Goal: Communication & Community: Answer question/provide support

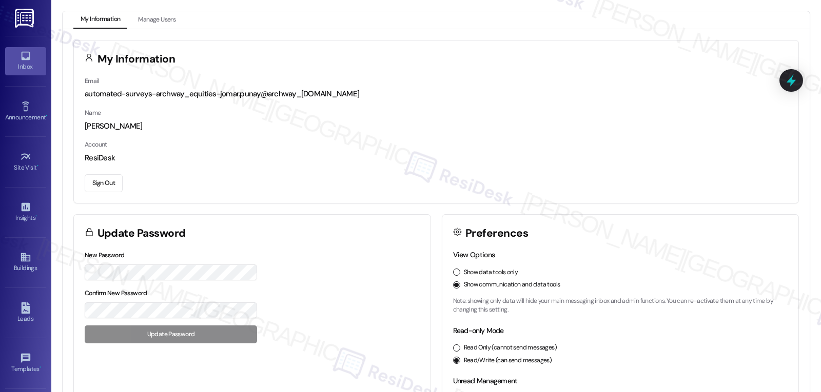
click at [33, 67] on div "Inbox" at bounding box center [25, 67] width 51 height 10
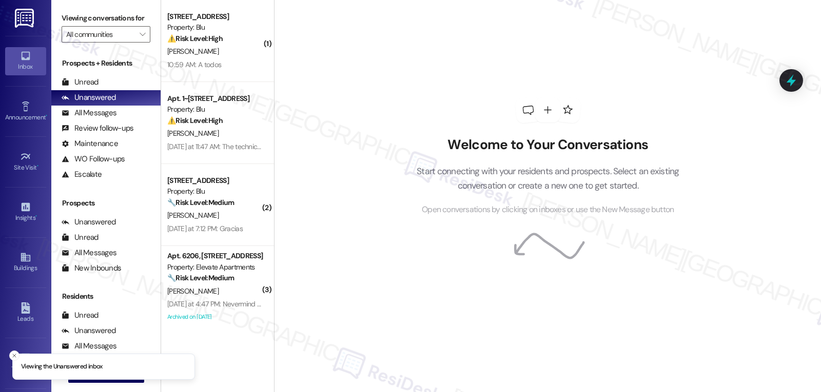
click at [214, 54] on div "[PERSON_NAME]" at bounding box center [214, 51] width 97 height 13
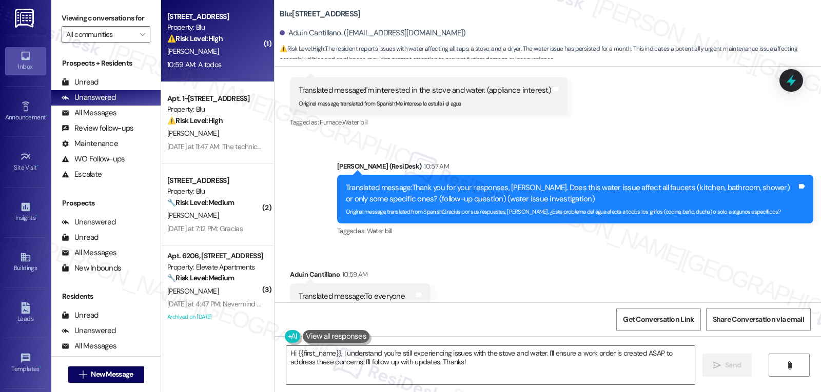
scroll to position [954, 0]
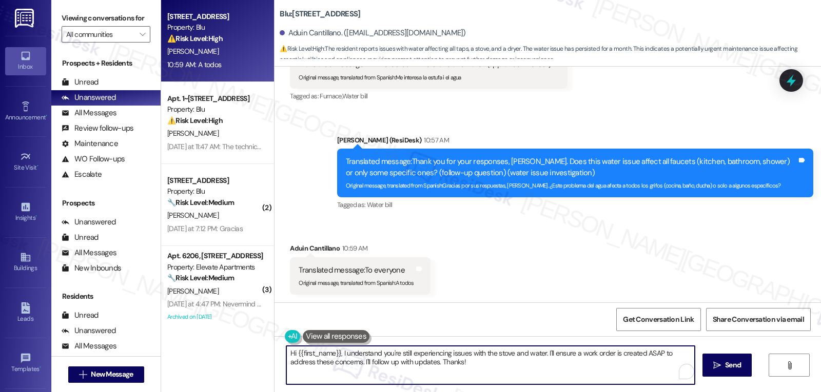
click at [476, 369] on textarea "Hi {{first_name}}, I understand you're still experiencing issues with the stove…" at bounding box center [490, 365] width 408 height 38
click at [409, 364] on textarea "Thank you for the information," at bounding box center [490, 365] width 408 height 38
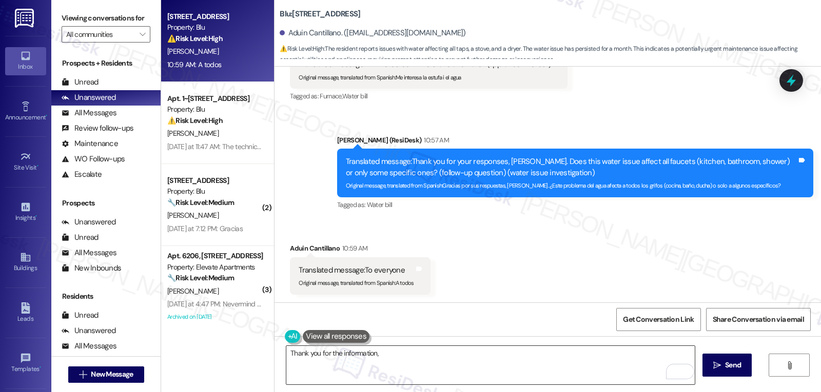
click at [400, 359] on textarea "Thank you for the information," at bounding box center [490, 365] width 408 height 38
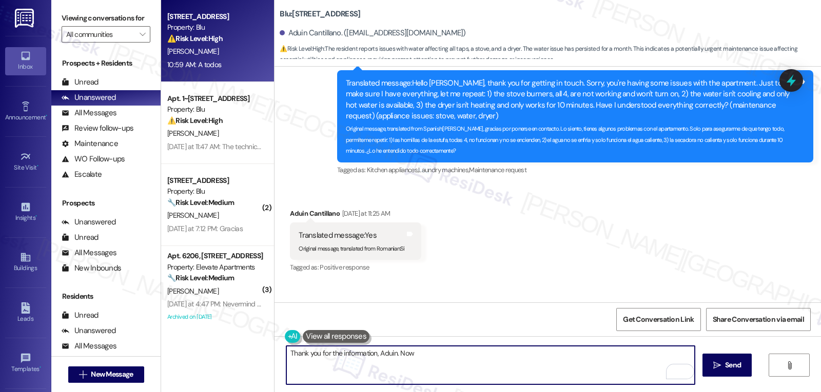
scroll to position [339, 0]
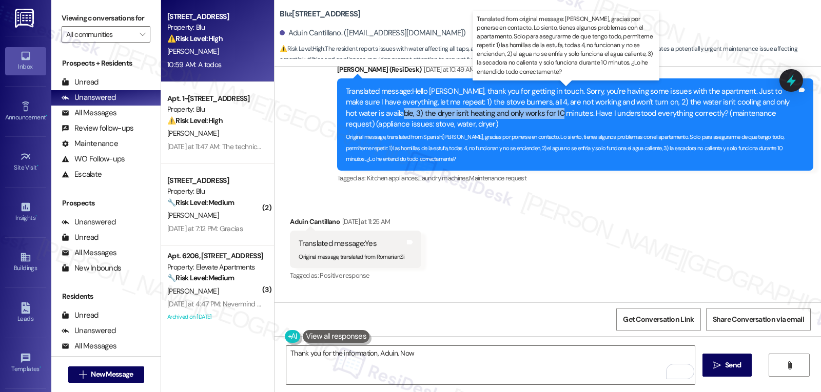
drag, startPoint x: 338, startPoint y: 114, endPoint x: 502, endPoint y: 111, distance: 164.2
click at [502, 111] on div "Translated message: Hello [PERSON_NAME], thank you for getting in touch. Sorry,…" at bounding box center [571, 124] width 453 height 77
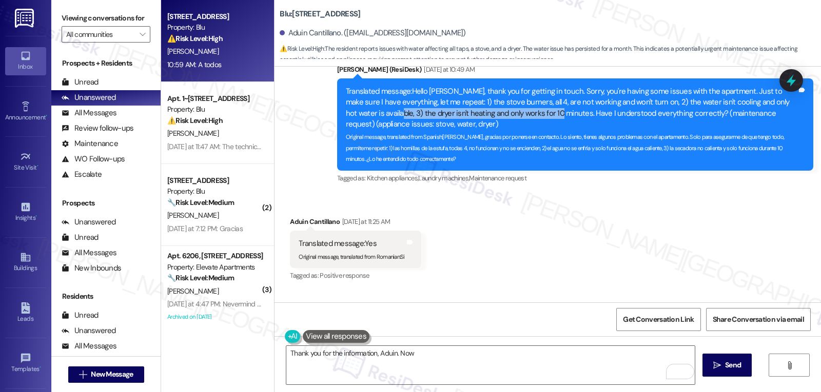
copy div "the dryer isn't heating and only works for 10 minutes"
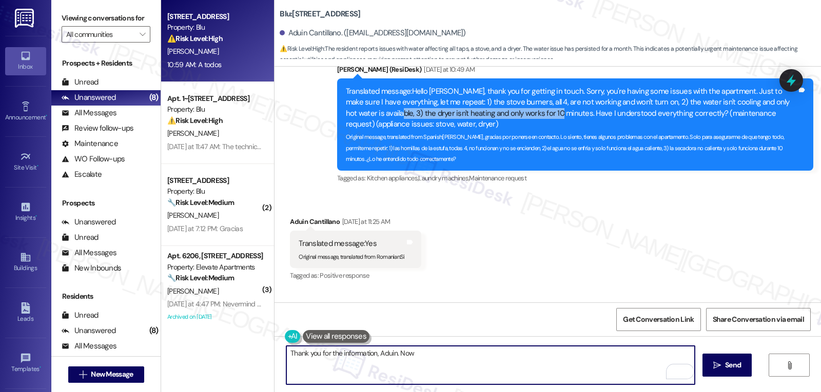
click at [439, 353] on textarea "Thank you for the information, Aduin. Now" at bounding box center [490, 365] width 408 height 38
paste textarea "Has the dryer been consistently shutting off after 10 minutes every time you us…"
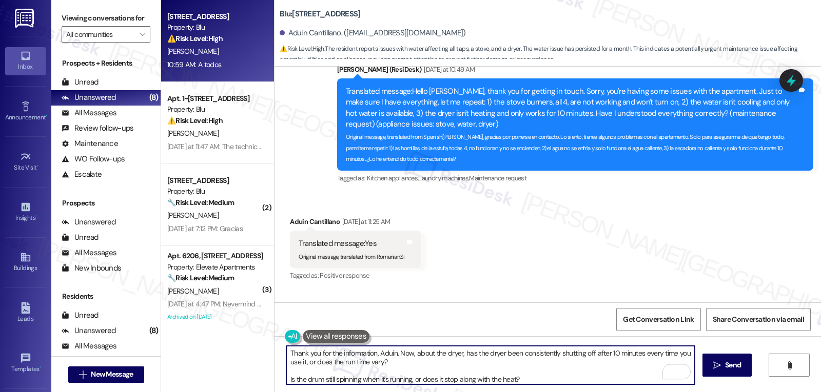
click at [432, 365] on textarea "Thank you for the information, Aduin. Now, about the dryer, has the dryer been …" at bounding box center [490, 365] width 408 height 38
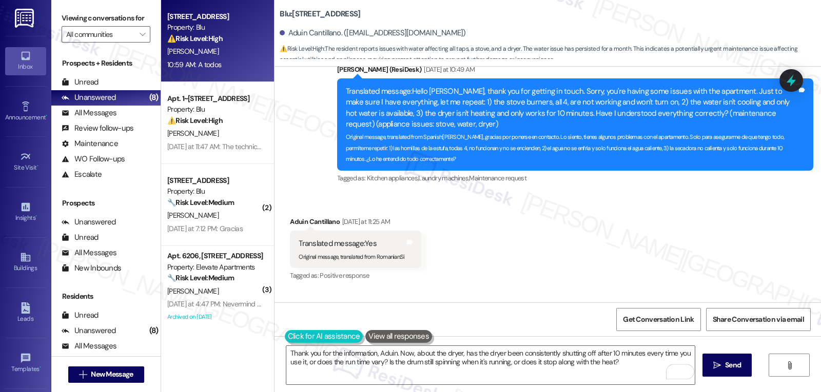
click at [285, 340] on button at bounding box center [324, 336] width 78 height 13
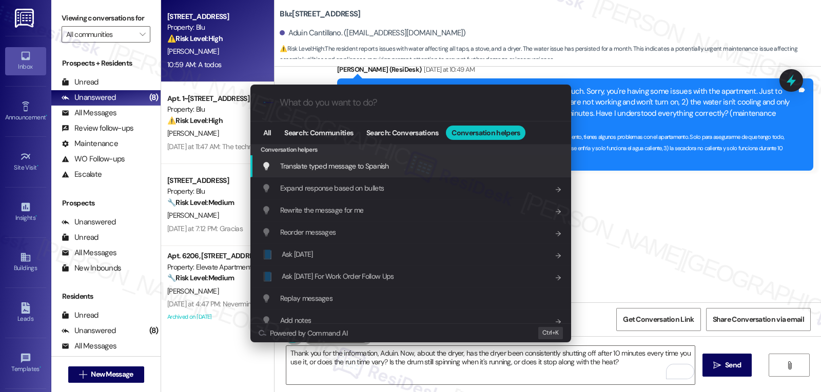
click at [388, 169] on span "Translate typed message to Spanish" at bounding box center [334, 166] width 109 height 9
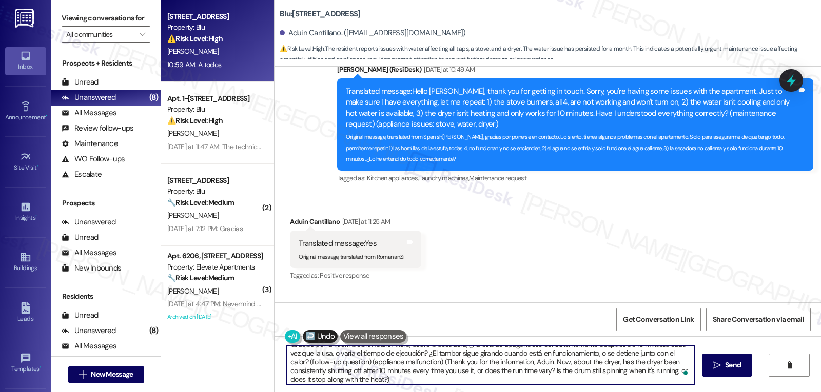
scroll to position [11, 0]
drag, startPoint x: 303, startPoint y: 362, endPoint x: 732, endPoint y: 417, distance: 432.8
click at [732, 392] on html "Inbox Go to Inbox Announcement • Send A Text Announcement Site Visit • Go to Si…" at bounding box center [410, 196] width 821 height 392
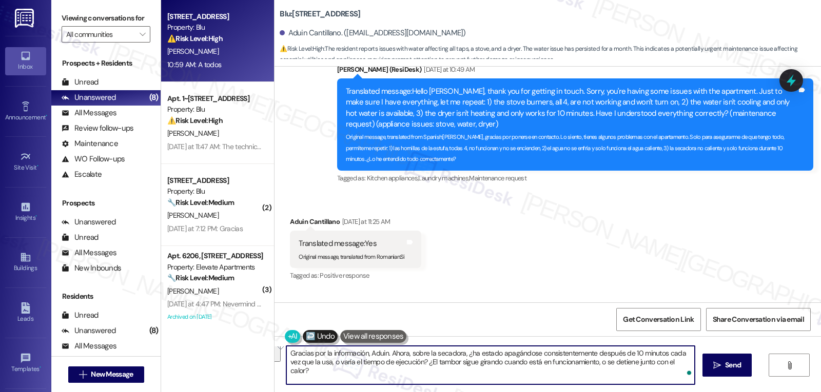
scroll to position [0, 0]
type textarea "Gracias por la información, Aduin. Ahora, sobre la secadora, ¿ha estado apagánd…"
click at [725, 365] on span "Send" at bounding box center [733, 365] width 16 height 11
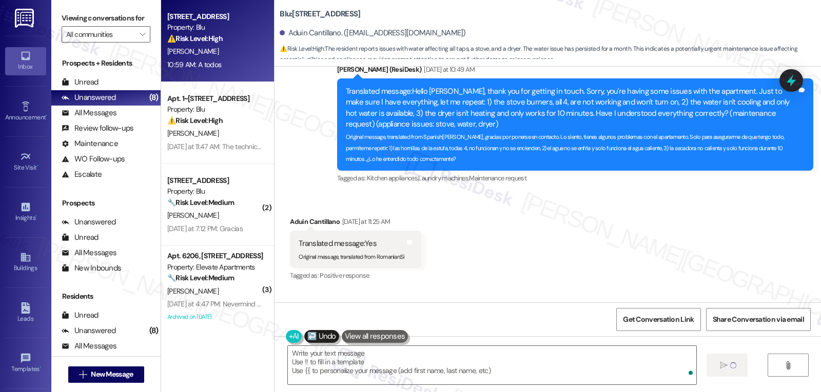
type textarea "Fetching suggested responses. Please feel free to read through the conversation…"
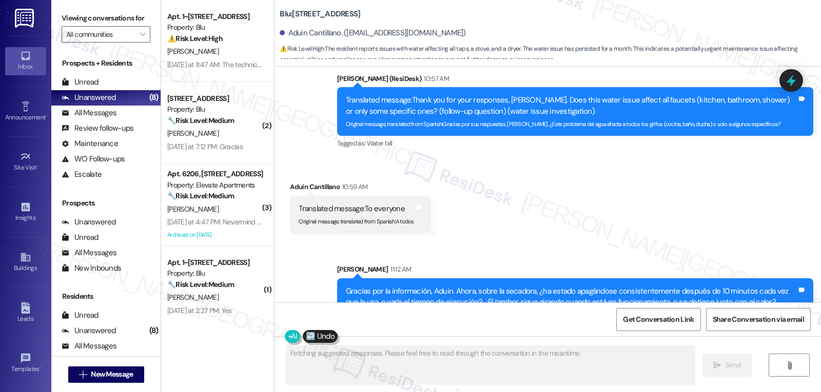
scroll to position [1037, 0]
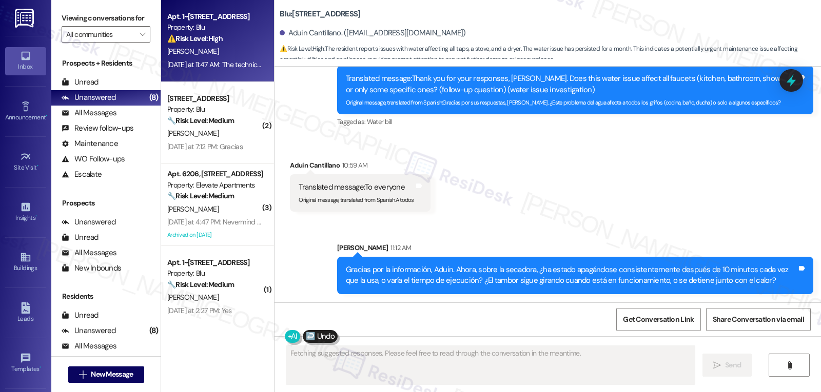
click at [204, 47] on div "[PERSON_NAME]" at bounding box center [214, 51] width 97 height 13
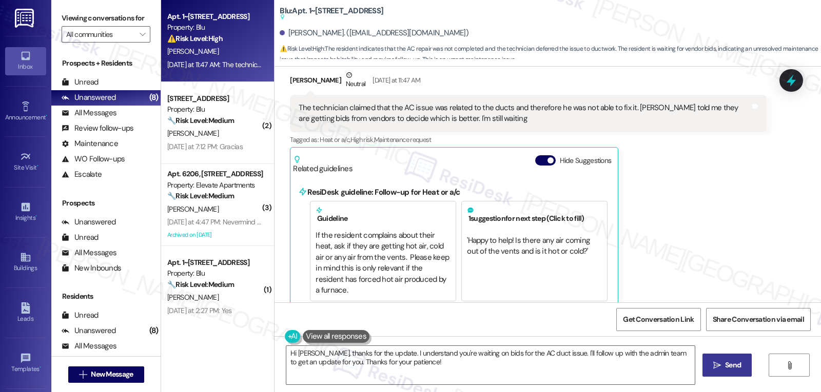
scroll to position [778, 0]
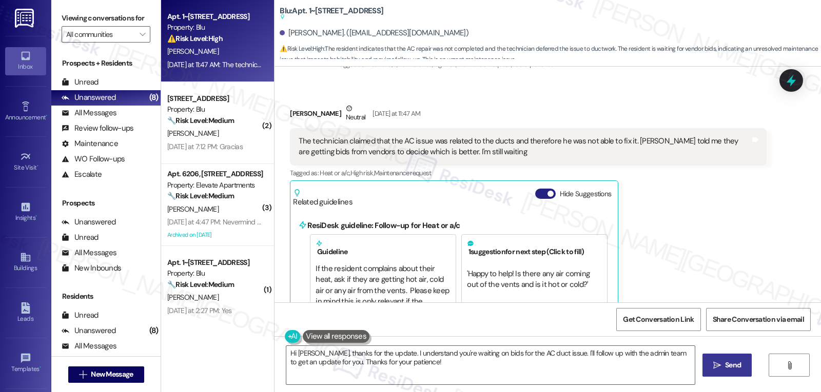
click at [547, 191] on span "button" at bounding box center [550, 194] width 6 height 6
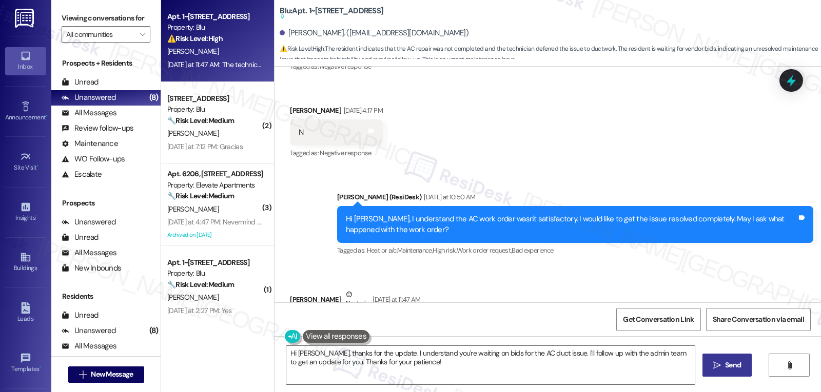
scroll to position [694, 0]
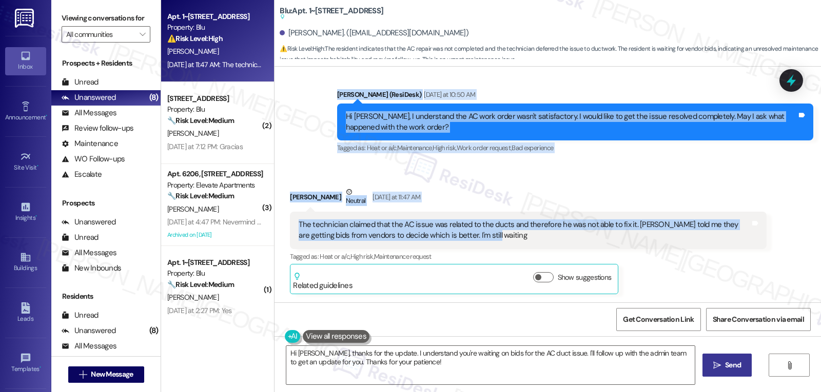
drag, startPoint x: 331, startPoint y: 235, endPoint x: 607, endPoint y: 239, distance: 276.0
click at [607, 239] on div "Lease started [DATE] 8:00 PM Survey, sent via SMS Residesk Automated Survey [DA…" at bounding box center [547, 185] width 546 height 236
copy div "Residesk Automated Survey [DATE] 12:19 PM Hi [PERSON_NAME]! I'm checking in on …"
click at [469, 379] on textarea "Hi [PERSON_NAME], thanks for the update. I understand you're waiting on bids fo…" at bounding box center [490, 365] width 408 height 38
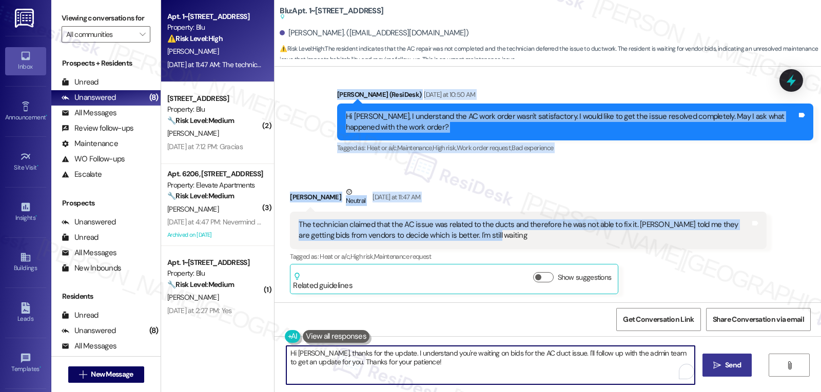
paste textarea "how frustrating the delay must be. Since the issue may involve ductwork and ven…"
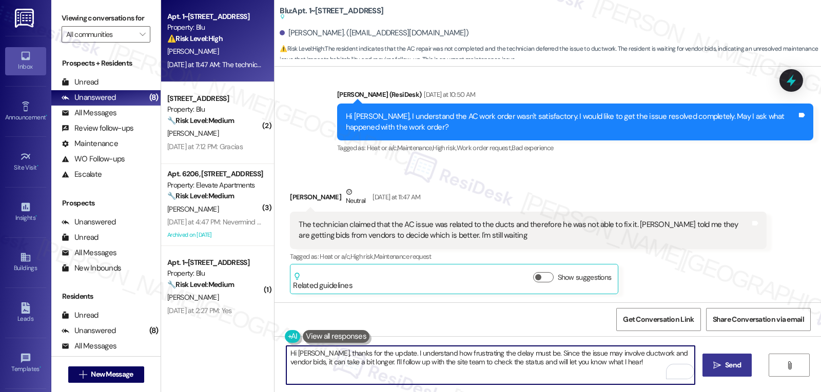
click at [517, 355] on textarea "Hi [PERSON_NAME], thanks for the update. I understand how frustrating the delay…" at bounding box center [490, 365] width 408 height 38
click at [504, 365] on textarea "Hi [PERSON_NAME], thanks for the update. I understand how frustrating the delay…" at bounding box center [490, 365] width 408 height 38
click at [487, 370] on textarea "Hi [PERSON_NAME], thanks for the update. I understand how frustrating the delay…" at bounding box center [490, 365] width 408 height 38
type textarea "Hi [PERSON_NAME], thanks for the update. I understand how frustrating the delay…"
click at [732, 368] on span "Send" at bounding box center [733, 365] width 16 height 11
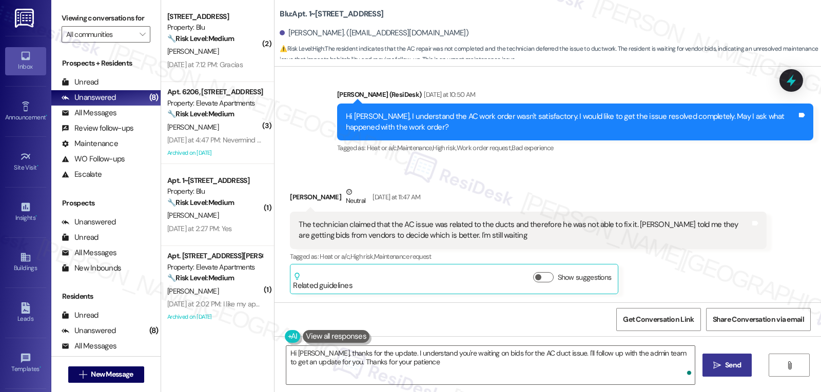
type textarea "Hi [PERSON_NAME], thanks for the update. I understand you're waiting on bids fo…"
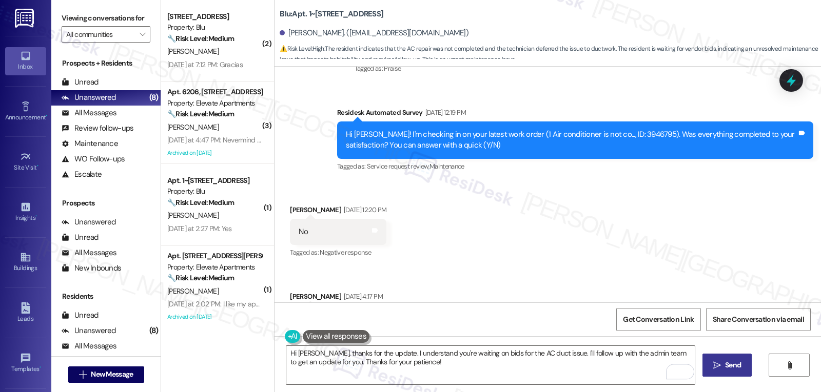
scroll to position [366, 0]
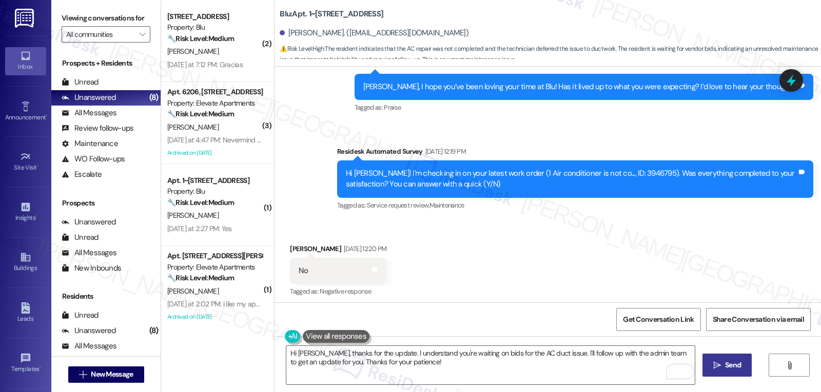
click at [612, 172] on div "Hi [PERSON_NAME]! I'm checking in on your latest work order (1 Air conditioner …" at bounding box center [571, 179] width 451 height 22
copy div "3946795"
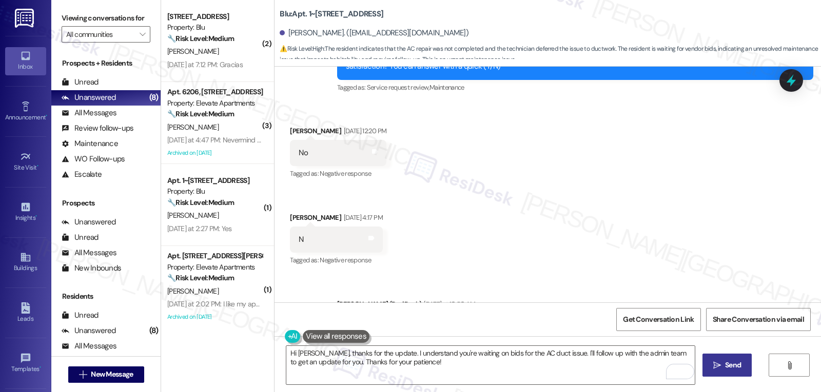
scroll to position [777, 0]
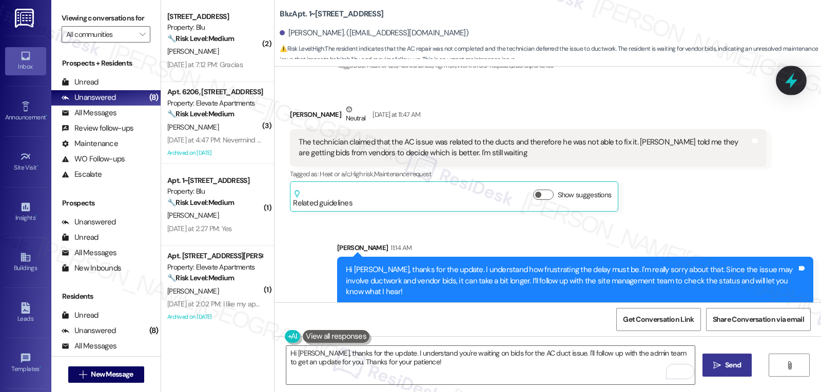
click at [795, 78] on icon at bounding box center [790, 80] width 17 height 17
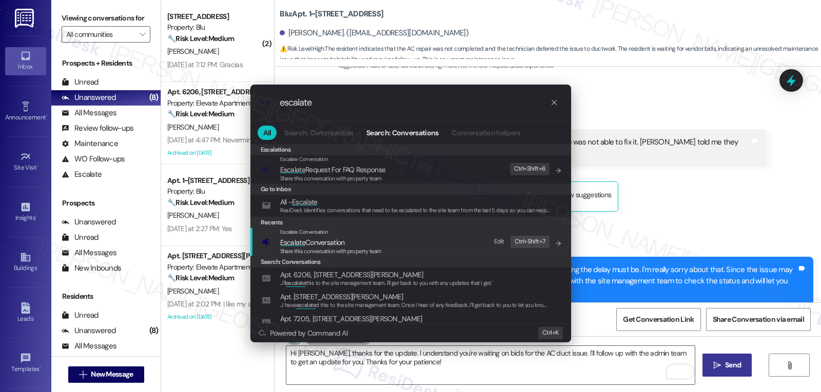
type input "escalate"
click at [325, 246] on span "Escalate Conversation" at bounding box center [312, 242] width 65 height 9
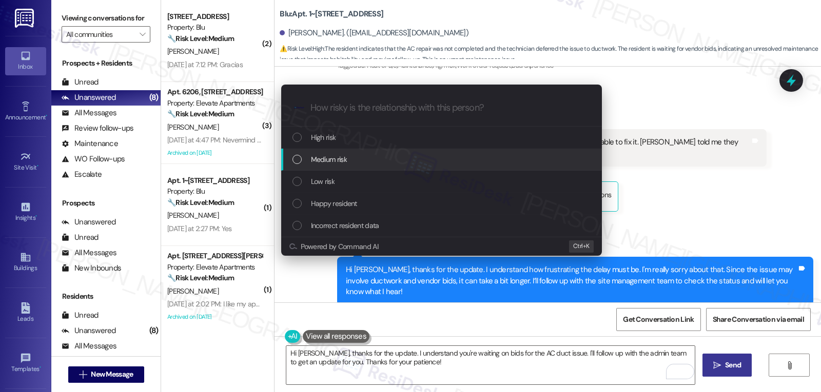
click at [352, 164] on div "Medium risk" at bounding box center [442, 159] width 300 height 11
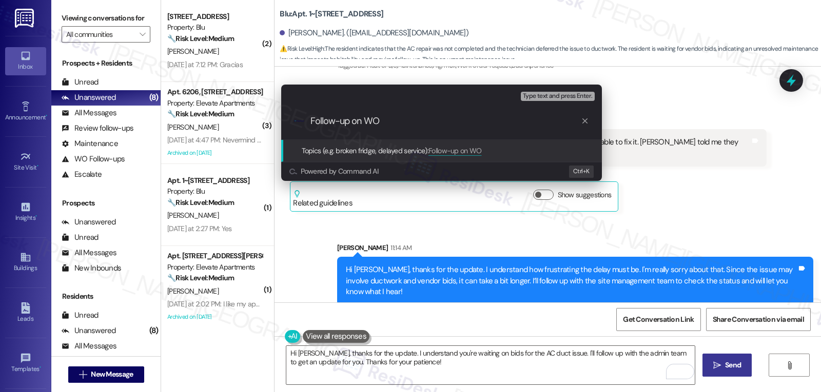
paste input "3946795"
type input "Follow-up on WO 3946795 - AC not working - status update"
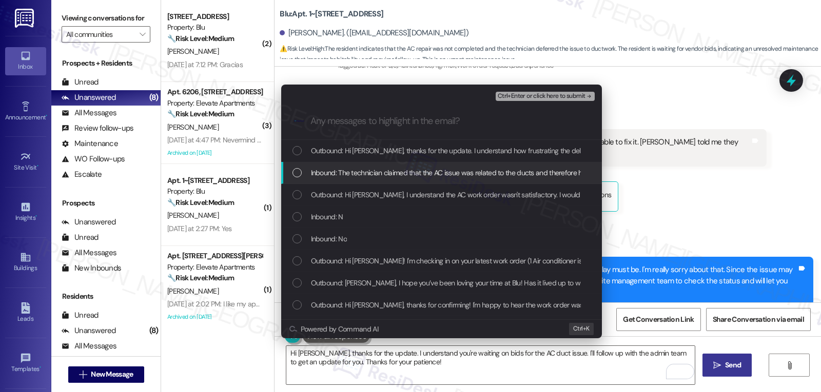
click at [338, 179] on span "Inbound: The technician claimed that the AC issue was related to the ducts and …" at bounding box center [630, 172] width 639 height 11
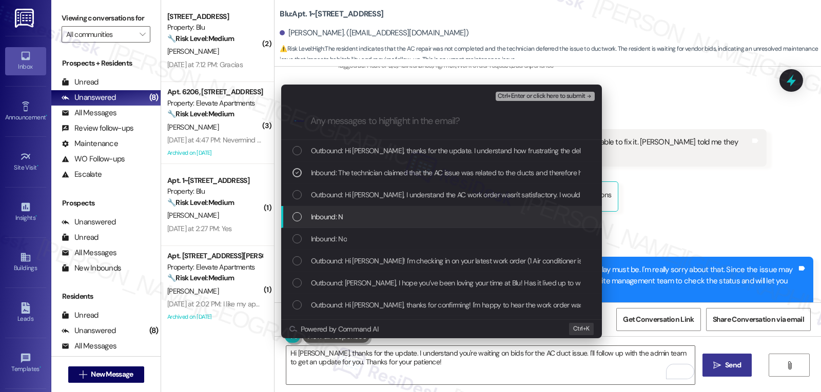
click at [329, 215] on span "Inbound: N" at bounding box center [327, 216] width 32 height 11
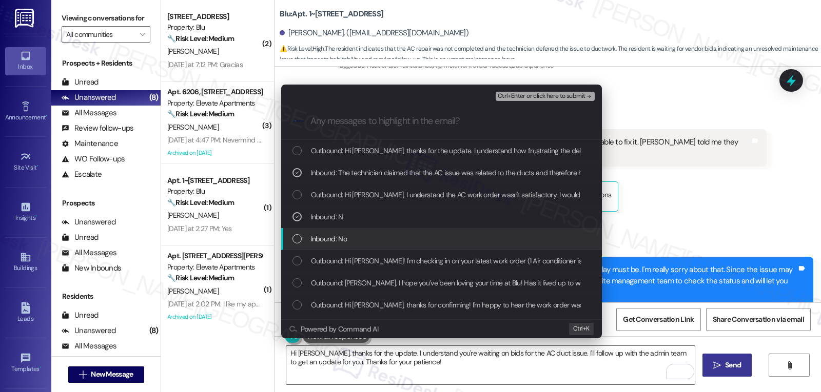
click at [322, 236] on span "Inbound: No" at bounding box center [329, 238] width 36 height 11
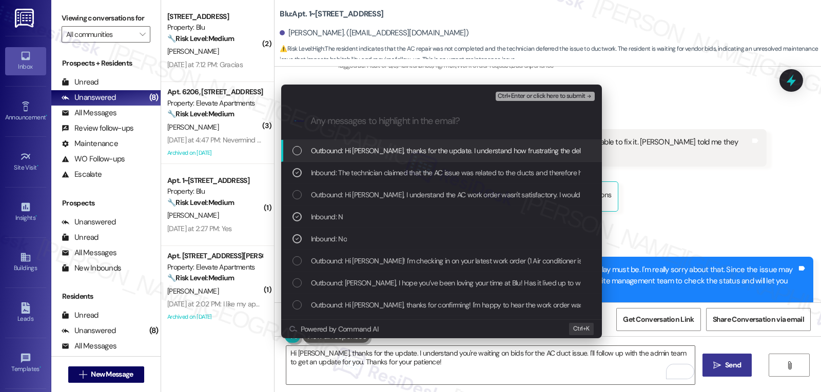
click at [556, 94] on span "Ctrl+Enter or click here to submit" at bounding box center [542, 96] width 88 height 7
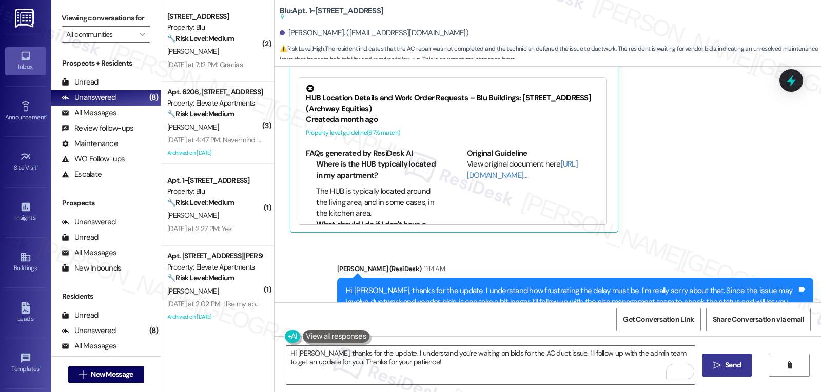
scroll to position [1080, 0]
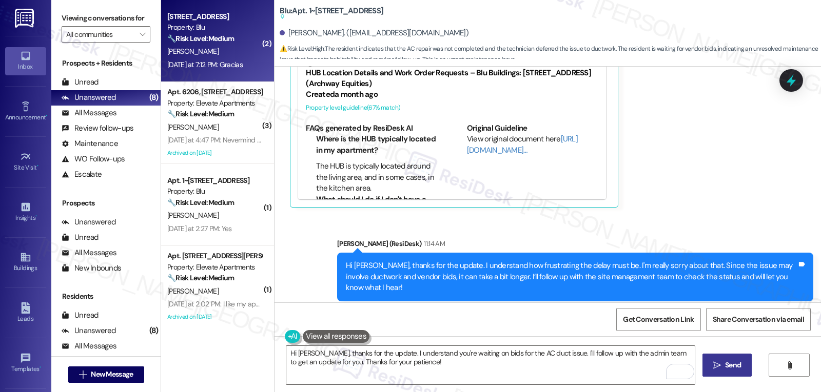
click at [232, 54] on div "[PERSON_NAME]" at bounding box center [214, 51] width 97 height 13
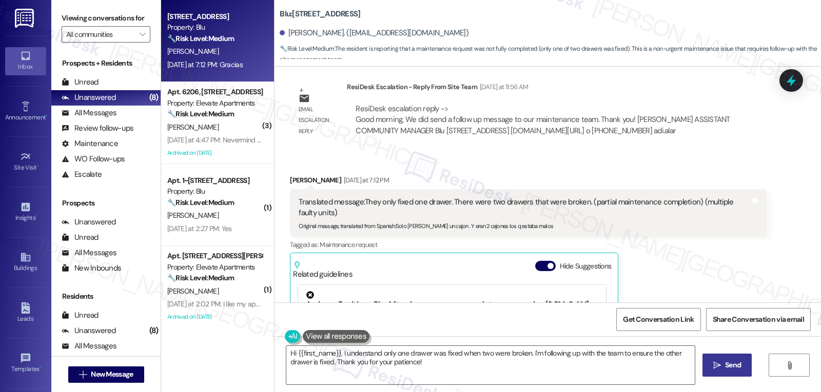
scroll to position [1714, 0]
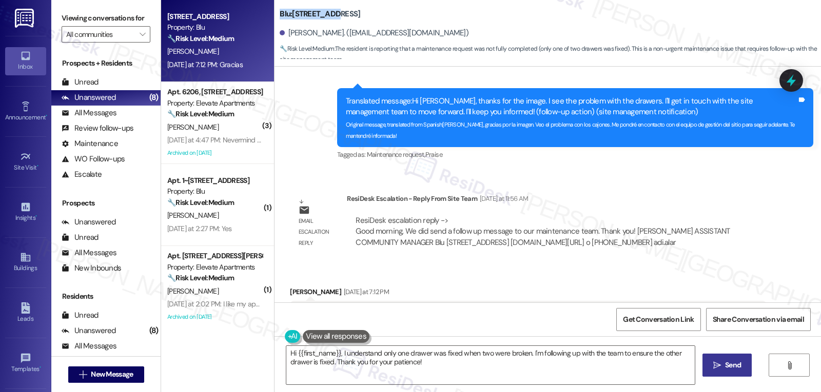
drag, startPoint x: 268, startPoint y: 17, endPoint x: 325, endPoint y: 14, distance: 56.5
click at [325, 14] on div "Blu: Apt. 1~0233, [STREET_ADDRESS][PERSON_NAME]. ([EMAIL_ADDRESS][DOMAIN_NAME])…" at bounding box center [547, 31] width 546 height 56
copy b "Blu: Apt. 1~0233"
click at [456, 373] on textarea "Hi {{first_name}}, I understand only one drawer was fixed when two were broken.…" at bounding box center [490, 365] width 408 height 38
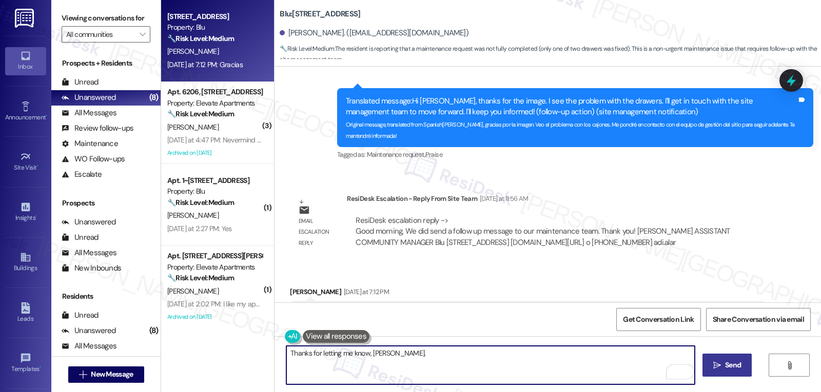
scroll to position [1919, 0]
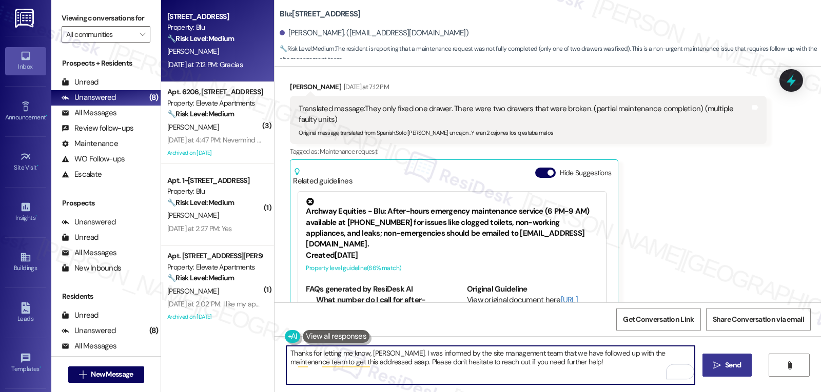
click at [551, 370] on textarea "Thanks for letting me know, [PERSON_NAME]. I was informed by the site managemen…" at bounding box center [490, 365] width 408 height 38
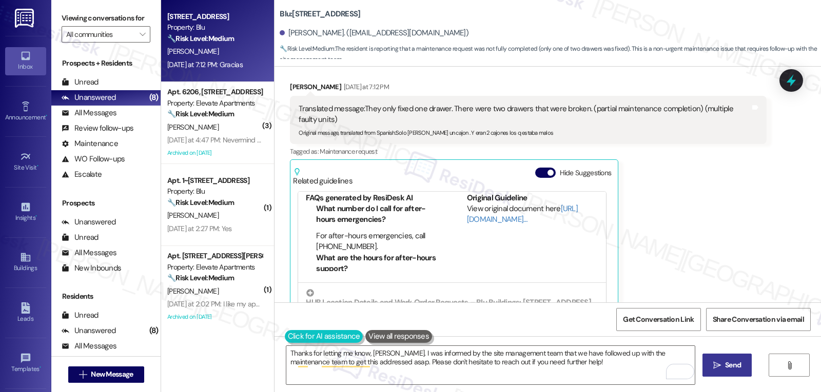
click at [287, 338] on button at bounding box center [324, 336] width 78 height 13
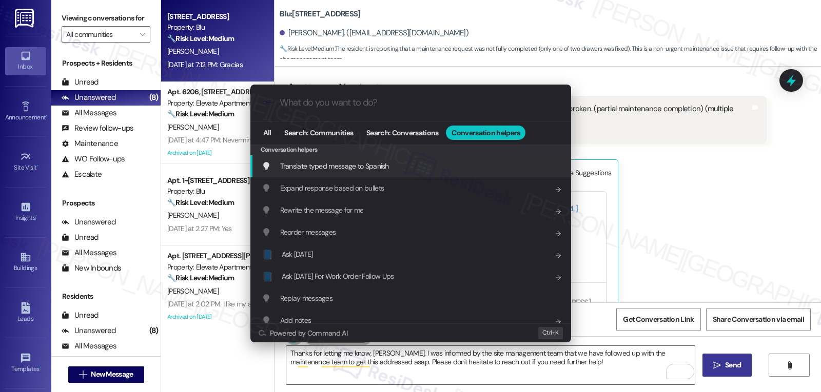
click at [361, 173] on div "Translate typed message to Spanish Add shortcut" at bounding box center [410, 166] width 321 height 22
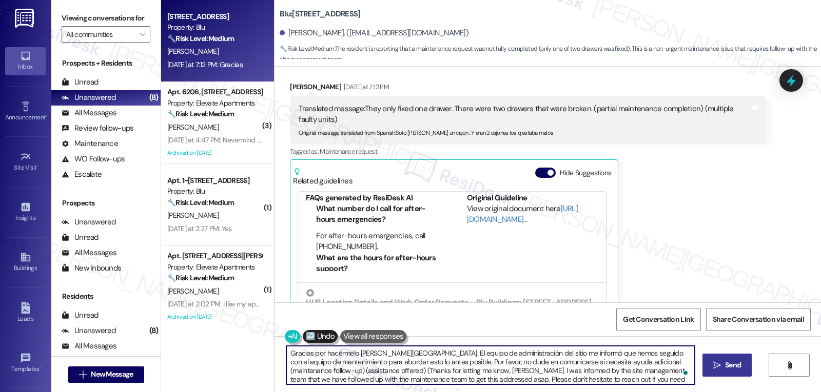
scroll to position [3, 0]
drag, startPoint x: 622, startPoint y: 364, endPoint x: 820, endPoint y: 417, distance: 205.3
click at [820, 392] on html "Inbox Go to Inbox Announcement • Send A Text Announcement Site Visit • Go to Si…" at bounding box center [410, 196] width 821 height 392
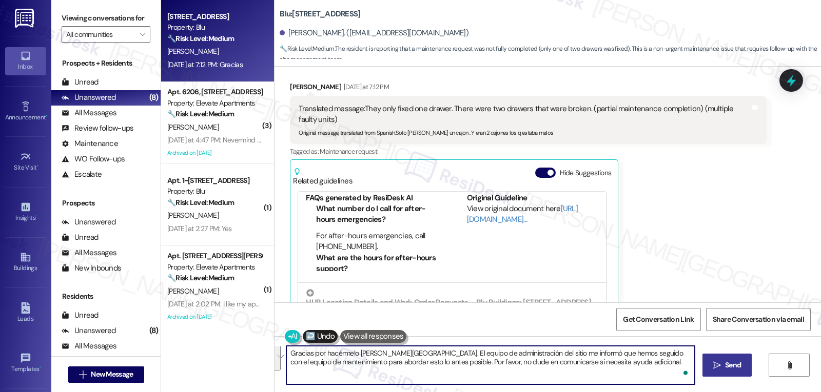
scroll to position [0, 0]
type textarea "Gracias por hacérmelo [PERSON_NAME][GEOGRAPHIC_DATA]. El equipo de administraci…"
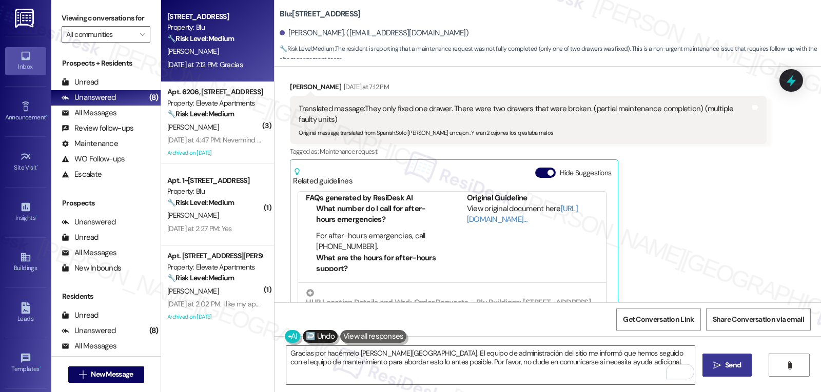
click at [741, 364] on span "Send" at bounding box center [733, 365] width 20 height 11
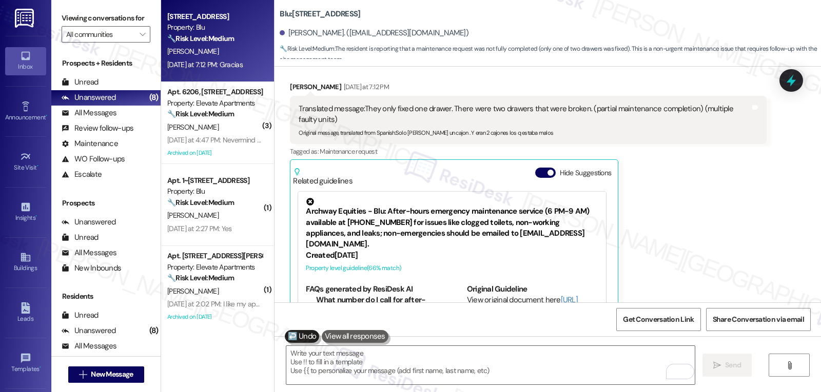
scroll to position [2021, 0]
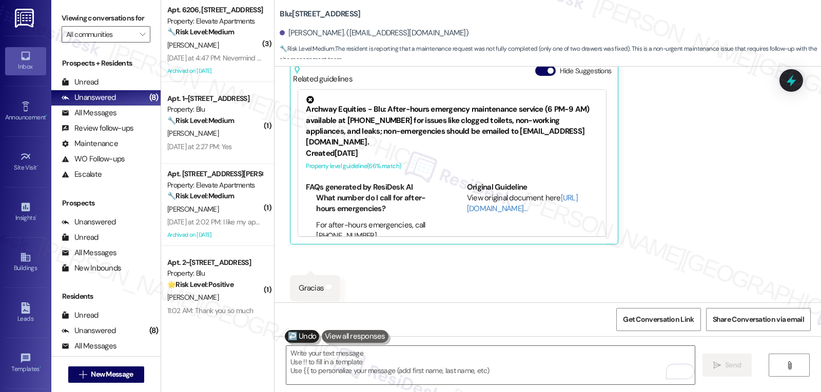
click at [223, 55] on div "[DATE] at 4:47 PM: Nevermind I went in and took care of it. [DATE] at 4:47 PM: …" at bounding box center [252, 57] width 171 height 9
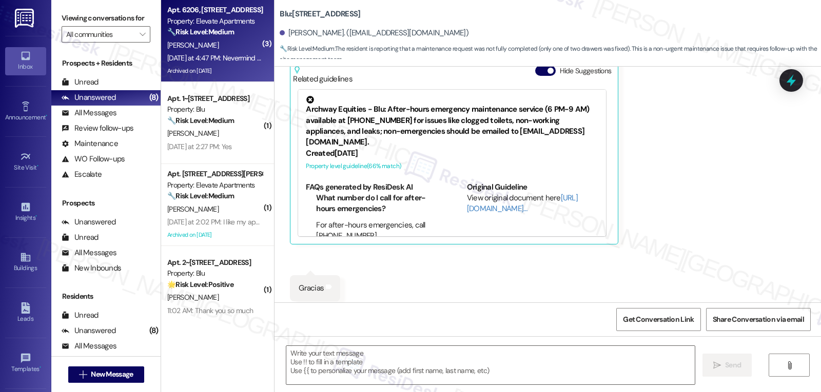
type textarea "Fetching suggested responses. Please feel free to read through the conversation…"
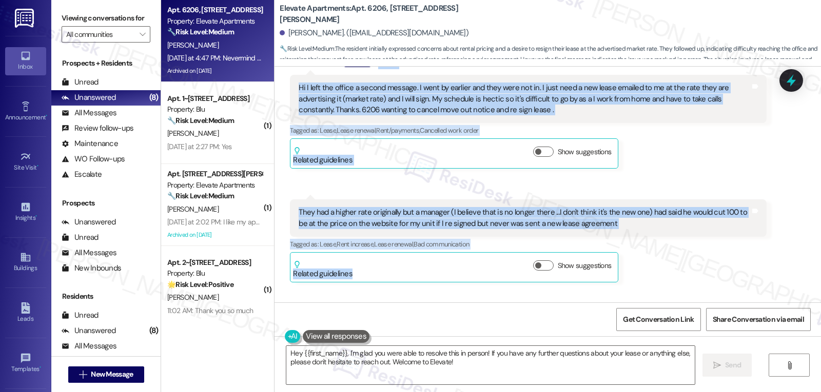
scroll to position [8919, 0]
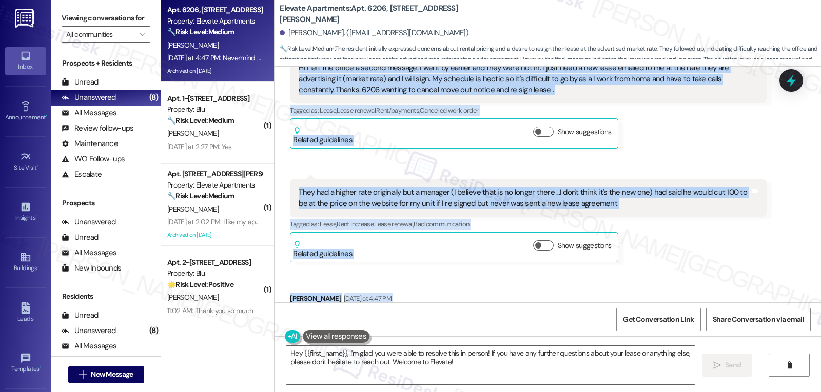
drag, startPoint x: 282, startPoint y: 193, endPoint x: 429, endPoint y: 272, distance: 166.4
click at [429, 272] on div "Received via SMS [PERSON_NAME] Question Neutral [DATE] at 2:51 PM Hi I left the…" at bounding box center [547, 182] width 546 height 350
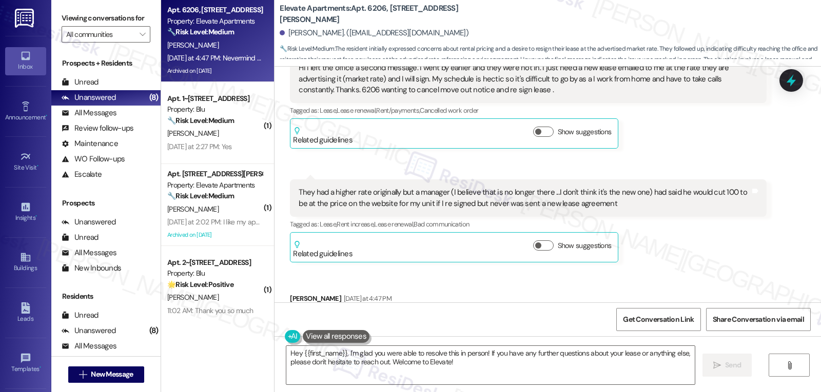
click at [465, 386] on div "Hey {{first_name}}, I'm glad you were able to resolve this in person! If you ha…" at bounding box center [547, 375] width 546 height 77
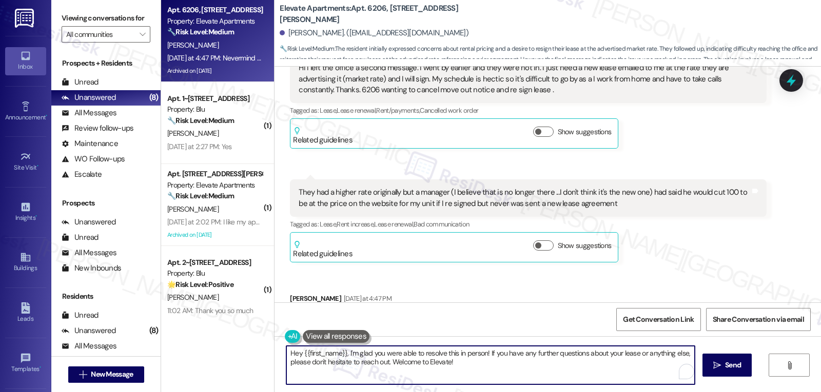
drag, startPoint x: 472, startPoint y: 371, endPoint x: 110, endPoint y: 314, distance: 367.2
click at [116, 318] on div "Viewing conversations for All communities  Prospects + Residents Unread (0) Un…" at bounding box center [435, 196] width 769 height 392
type textarea "Thanks for all the details, [PERSON_NAME]. I'm glad you were able to take care …"
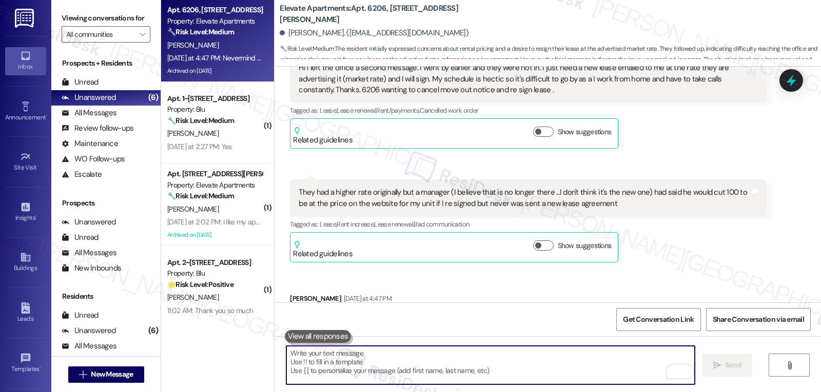
scroll to position [8918, 0]
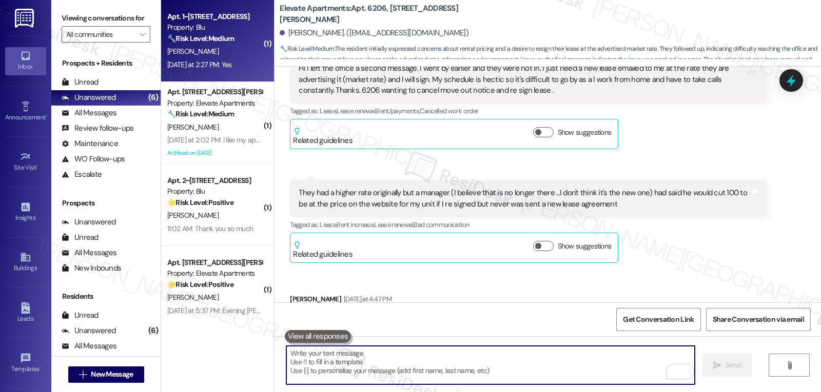
click at [218, 79] on div "Apt. 1~1011, [STREET_ADDRESS] Property: Blu 🔧 Risk Level: Medium The resident r…" at bounding box center [217, 41] width 113 height 82
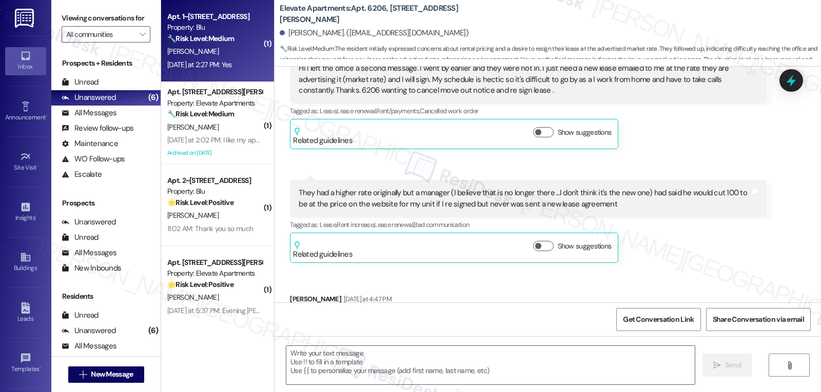
type textarea "Fetching suggested responses. Please feel free to read through the conversation…"
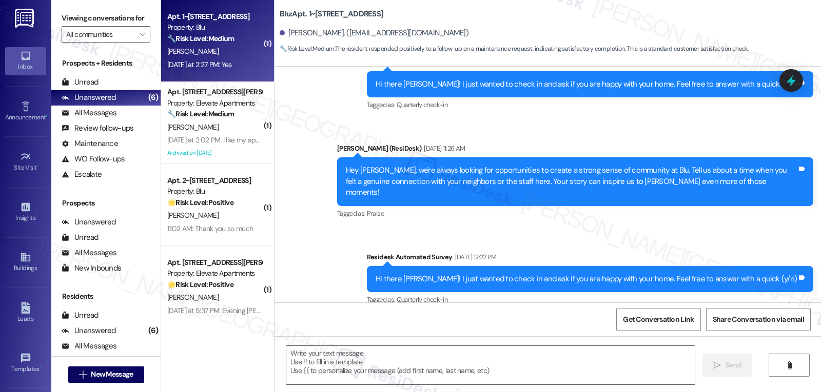
type textarea "Fetching suggested responses. Please feel free to read through the conversation…"
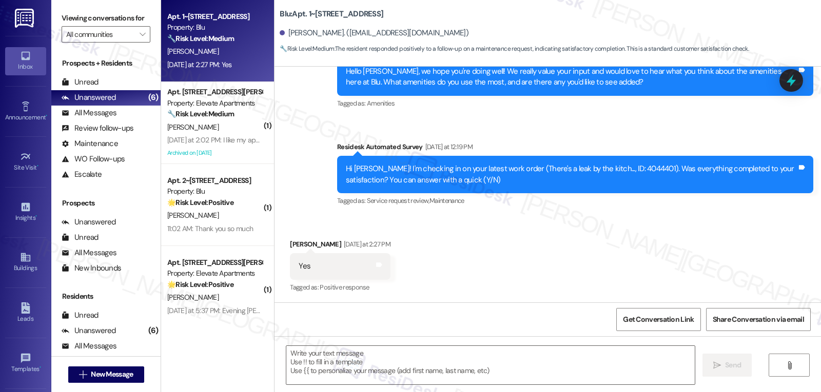
scroll to position [870, 0]
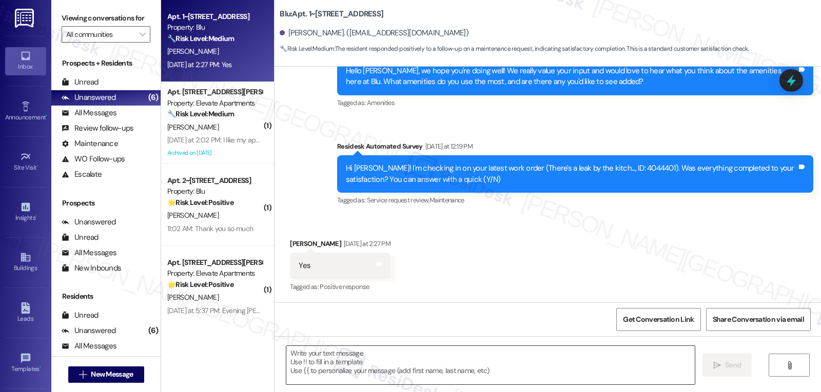
click at [376, 358] on textarea at bounding box center [490, 365] width 408 height 38
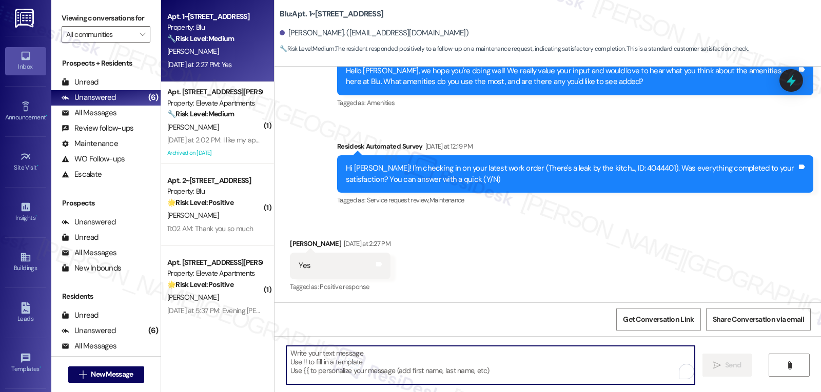
paste textarea "Great to hear, {{first_name}}! Thank you for confirming! We’re always here if s…"
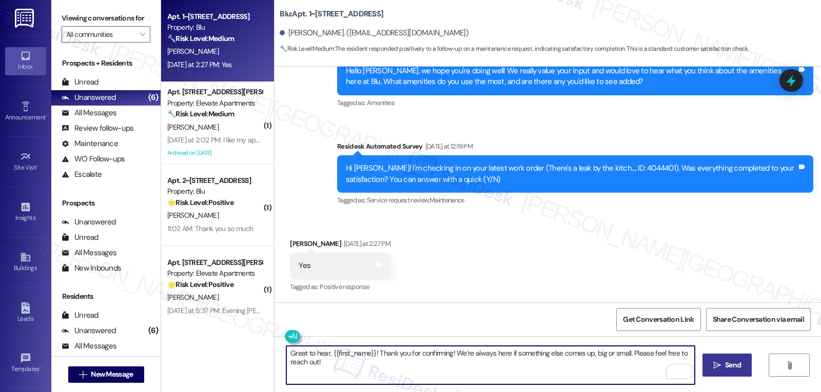
type textarea "Great to hear, {{first_name}}! Thank you for confirming! We’re always here if s…"
click at [725, 370] on span "Send" at bounding box center [733, 365] width 16 height 11
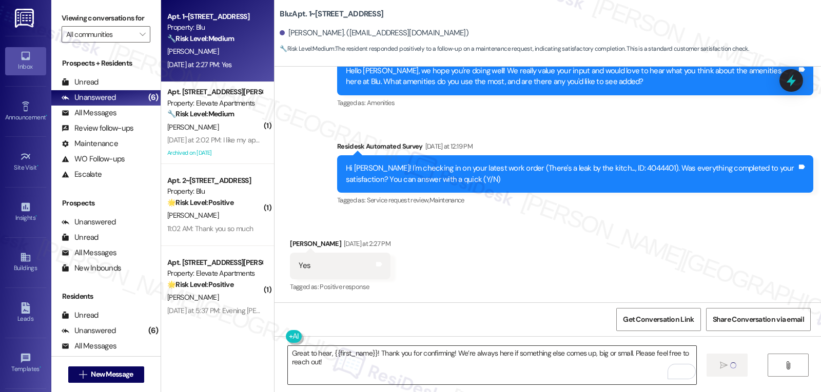
click at [424, 372] on textarea "Great to hear, {{first_name}}! Thank you for confirming! We’re always here if s…" at bounding box center [492, 365] width 408 height 38
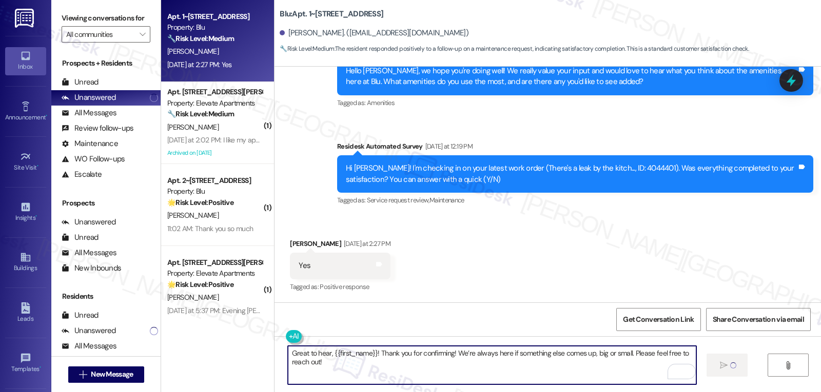
click at [350, 367] on textarea "Great to hear, {{first_name}}! Thank you for confirming! We’re always here if s…" at bounding box center [492, 365] width 408 height 38
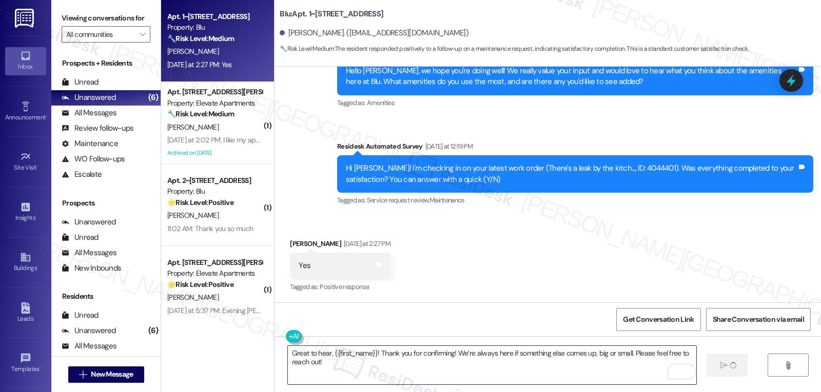
click at [410, 370] on textarea "Great to hear, {{first_name}}! Thank you for confirming! We’re always here if s…" at bounding box center [492, 365] width 408 height 38
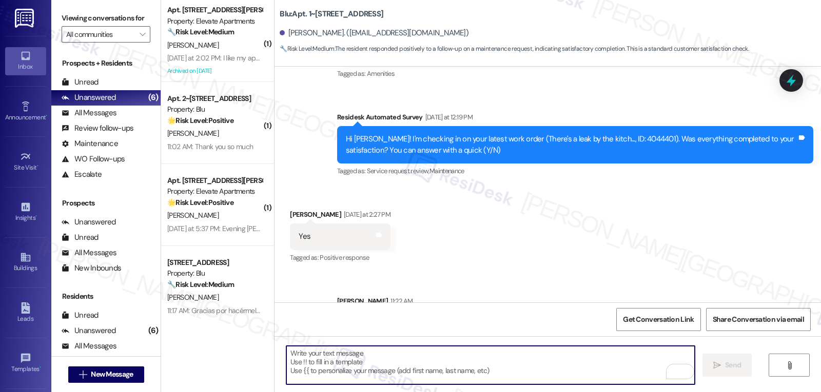
scroll to position [942, 0]
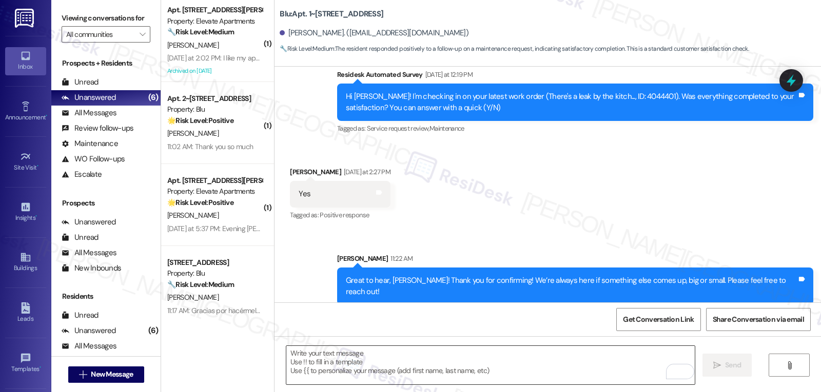
click at [420, 351] on textarea "To enrich screen reader interactions, please activate Accessibility in Grammarl…" at bounding box center [490, 365] width 408 height 38
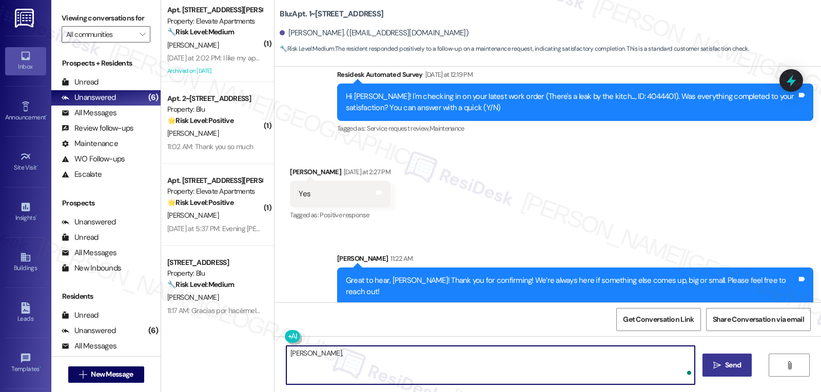
paste textarea "how are things going at {{property}}? Has it been everything you were looking f…"
type textarea "[PERSON_NAME], how are things going at {{property}}? Has it been everything you…"
click at [706, 374] on button " Send" at bounding box center [727, 365] width 50 height 23
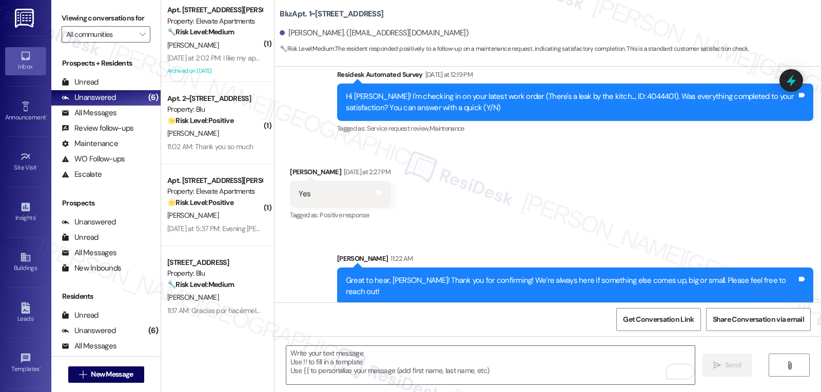
scroll to position [869, 0]
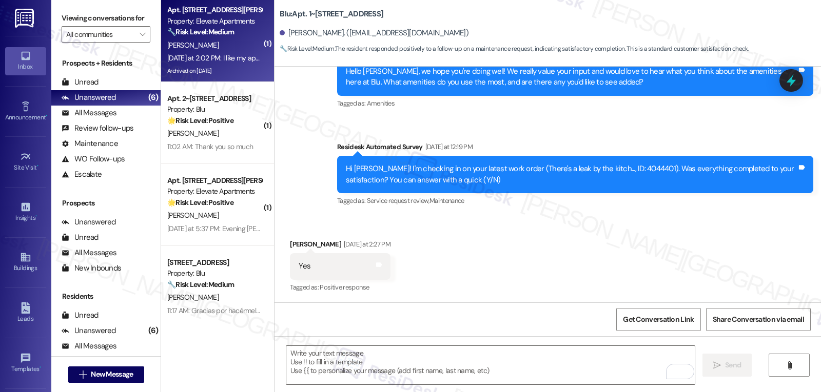
click at [199, 57] on div "[DATE] at 2:02 PM: I like my apartment. I'm just not happy with the maintenance…" at bounding box center [290, 57] width 247 height 9
type textarea "Fetching suggested responses. Please feel free to read through the conversation…"
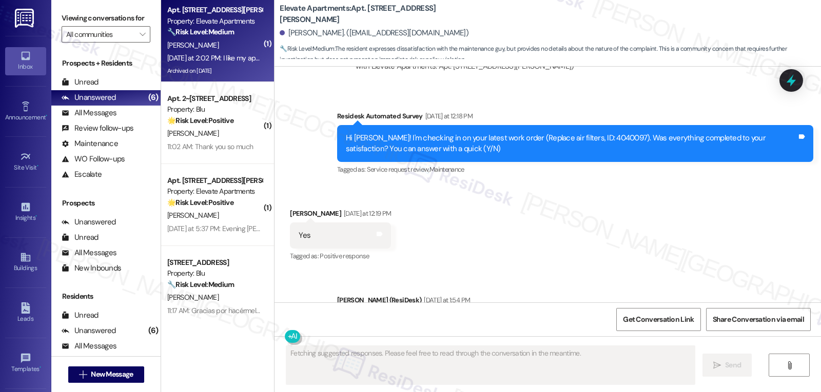
scroll to position [13308, 0]
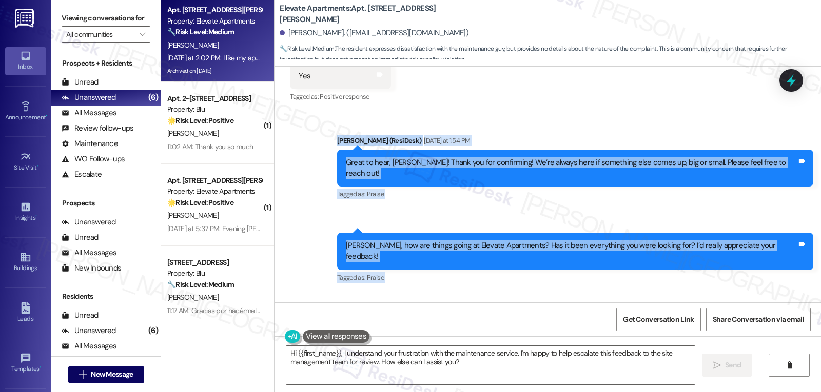
drag, startPoint x: 346, startPoint y: 74, endPoint x: 526, endPoint y: 267, distance: 264.2
click at [526, 267] on div "Lease started [DATE] 8:00 PM Review [PERSON_NAME] [DATE] 11:04 AM Love my apart…" at bounding box center [547, 185] width 546 height 236
copy div "[PERSON_NAME] (ResiDesk) [DATE] at 1:54 PM Great to hear, [PERSON_NAME]! Thank …"
click at [435, 358] on textarea "Hi {{first_name}}, I understand your frustration with the maintenance service. …" at bounding box center [490, 365] width 408 height 38
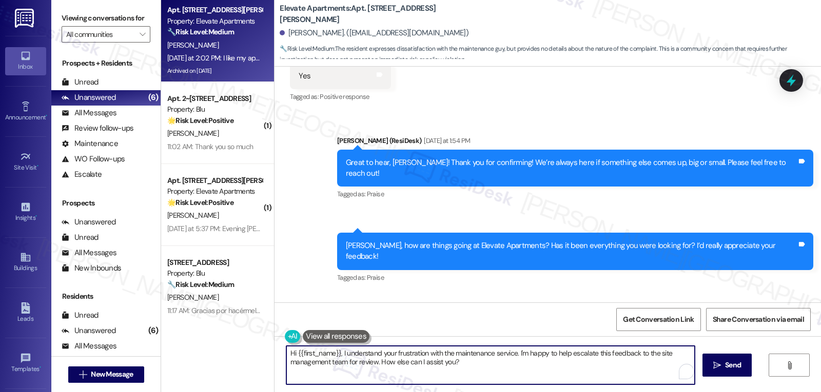
paste textarea "Thanks for sharing that, [PERSON_NAME]. I’m really glad to hear you’re liking y…"
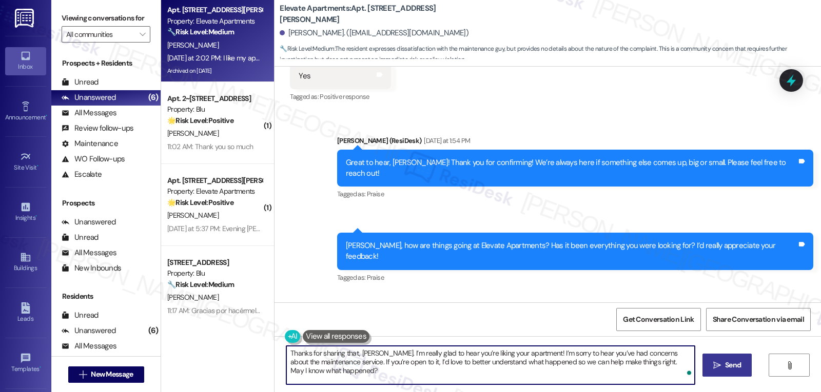
type textarea "Thanks for sharing that, [PERSON_NAME]. I’m really glad to hear you’re liking y…"
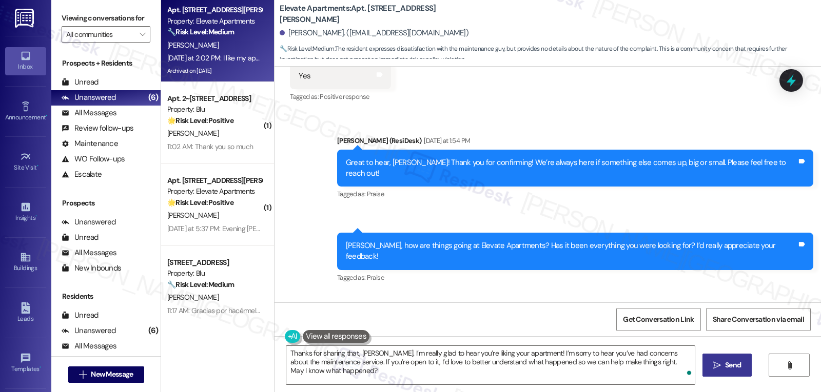
click at [717, 365] on icon "" at bounding box center [717, 366] width 8 height 8
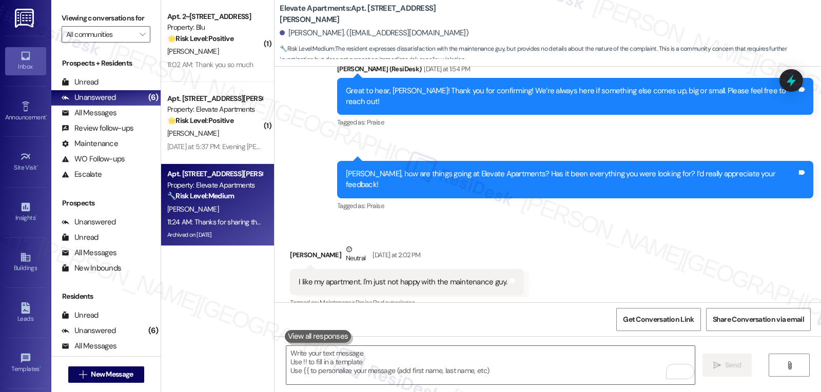
scroll to position [13402, 0]
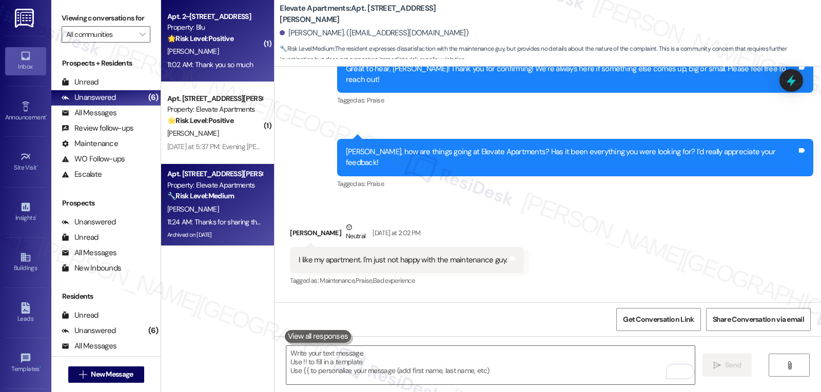
click at [211, 58] on div "11:02 AM: Thank you so much 11:02 AM: Thank you so much" at bounding box center [214, 64] width 97 height 13
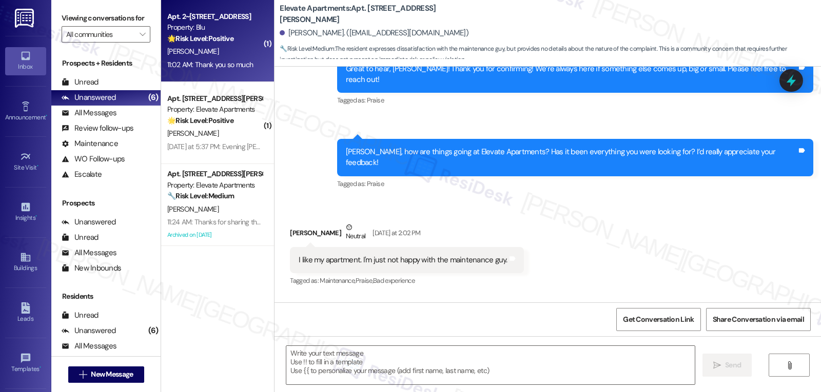
type textarea "Fetching suggested responses. Please feel free to read through the conversation…"
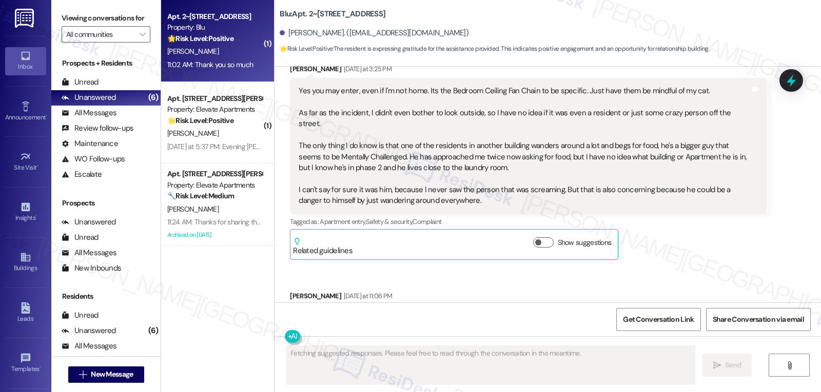
scroll to position [10912, 0]
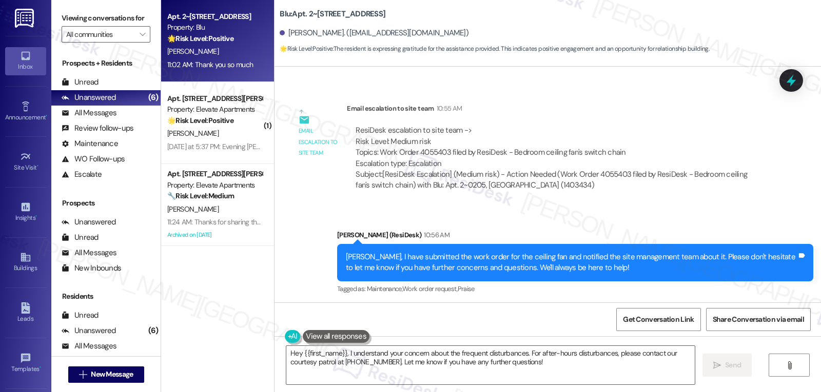
click at [290, 327] on div "[PERSON_NAME] 11:02 AM" at bounding box center [334, 334] width 88 height 14
copy div "[PERSON_NAME]"
click at [483, 371] on textarea "Hey {{first_name}}, I understand your concern about the frequent disturbances. …" at bounding box center [490, 365] width 408 height 38
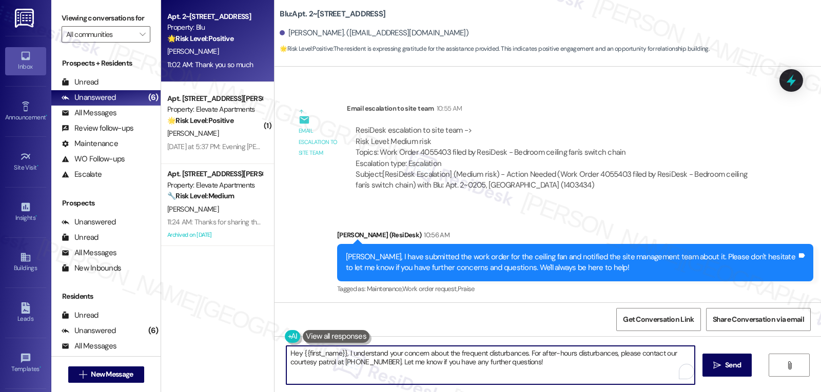
paste textarea "[PERSON_NAME]"
type textarea "You're very welcome, [PERSON_NAME]"
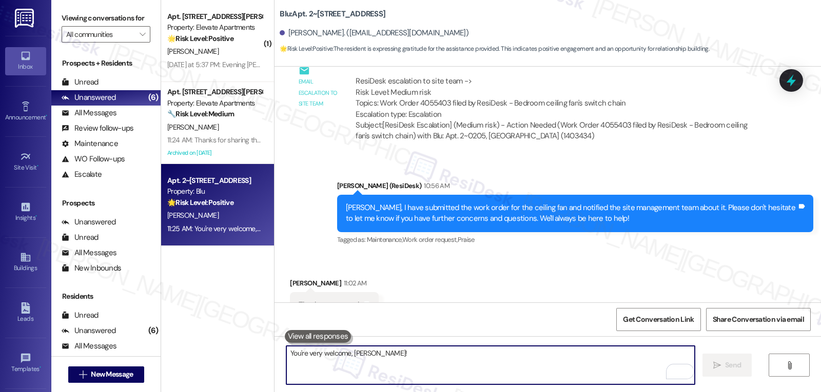
scroll to position [10984, 0]
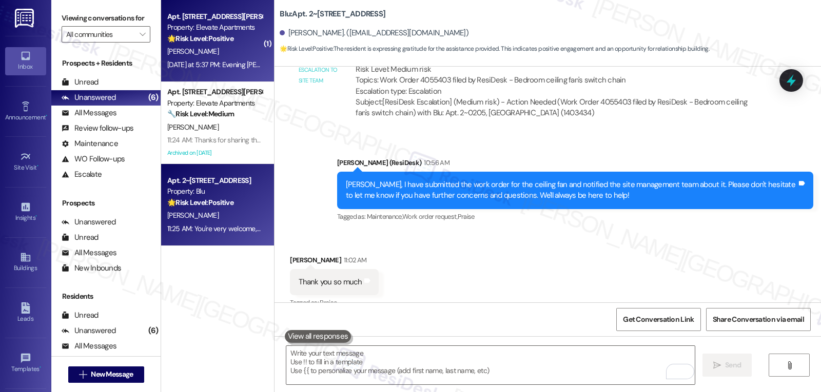
click at [206, 58] on div "Yesterday at 5:37 PM: Evening Sarah, just letting you know I posted my review o…" at bounding box center [214, 64] width 97 height 13
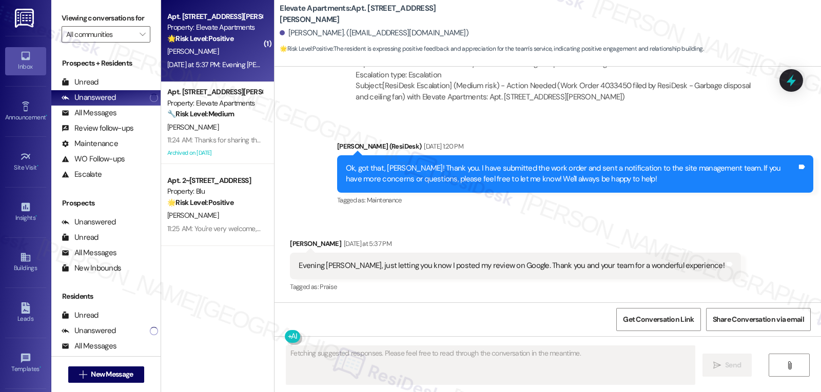
scroll to position [1271, 0]
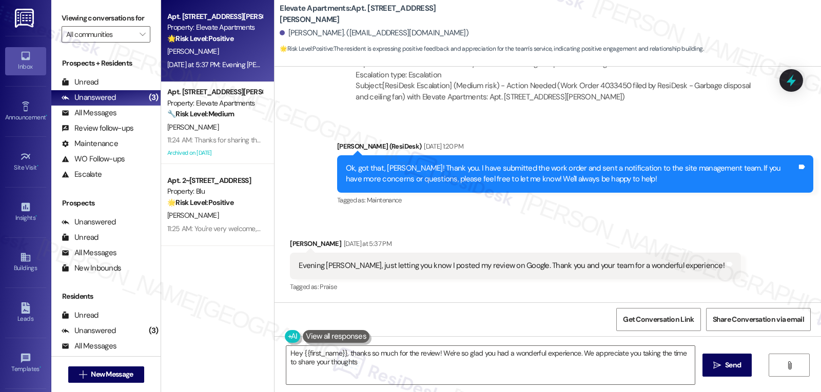
type textarea "Hey {{first_name}}, thanks so much for the review! We're so glad you had a wond…"
click at [619, 379] on textarea "Hey {{first_name}}, thanks so much for the review! We're so glad you had a wond…" at bounding box center [490, 365] width 408 height 38
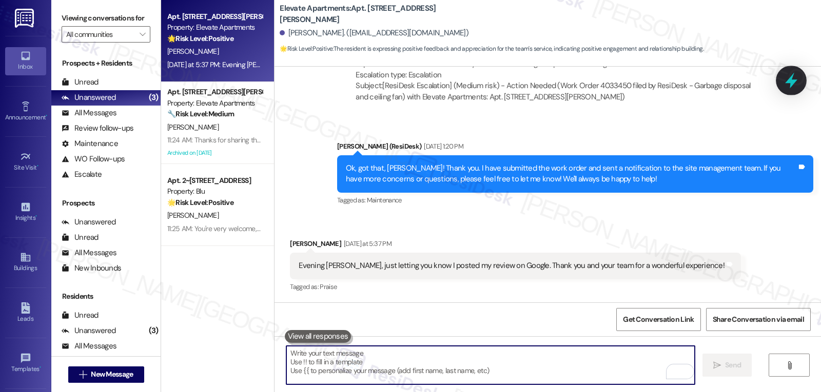
click at [798, 80] on icon at bounding box center [790, 80] width 17 height 17
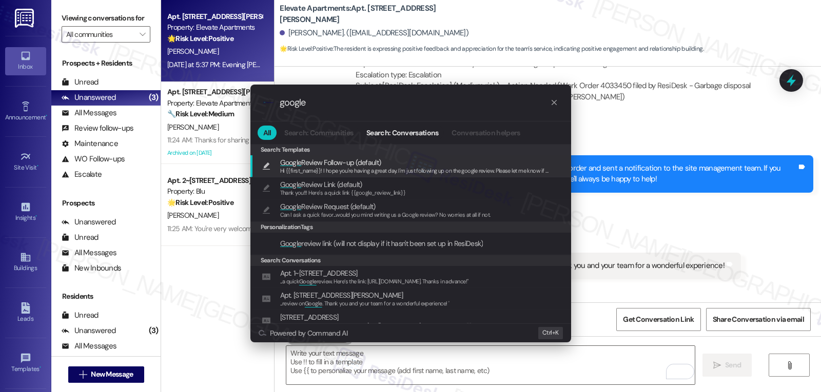
type input "google"
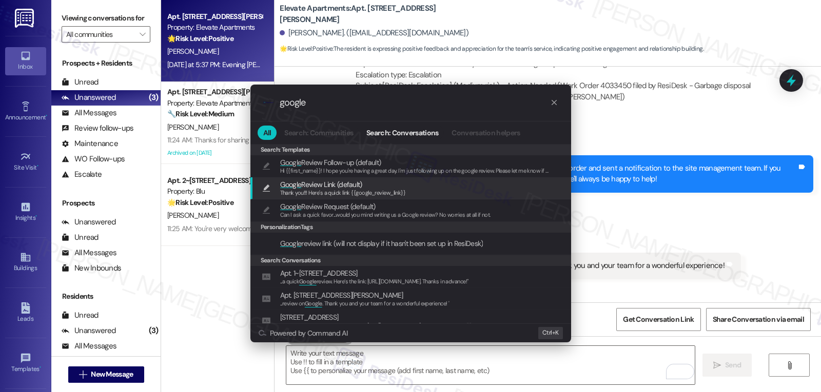
click at [357, 193] on span "Thank you!!! Here's a quick link {{google_review_link}}" at bounding box center [343, 192] width 126 height 7
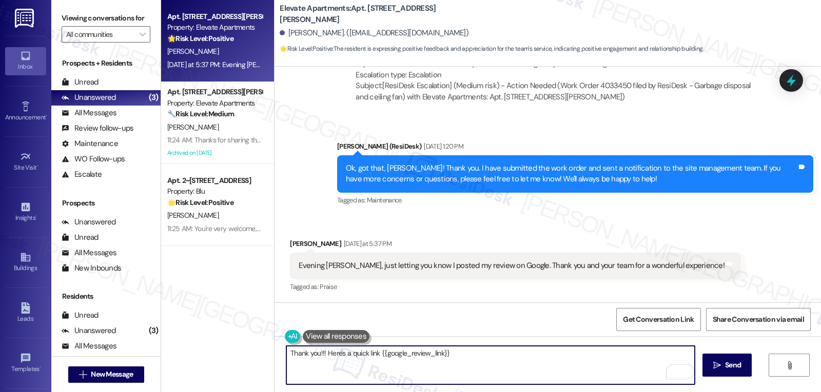
click at [453, 362] on textarea "Thank you!!! Here's a quick link {{google_review_link}}" at bounding box center [490, 365] width 408 height 38
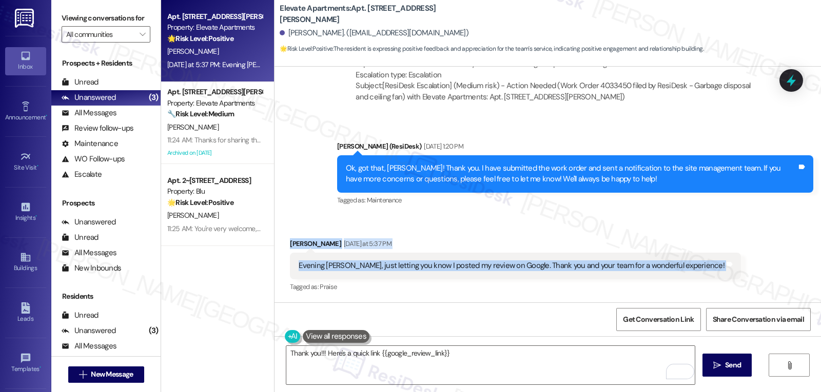
drag, startPoint x: 276, startPoint y: 246, endPoint x: 730, endPoint y: 275, distance: 454.9
click at [730, 275] on div "Received via SMS Joshua Mcfadden Yesterday at 5:37 PM Evening Sarah, just letti…" at bounding box center [547, 258] width 546 height 87
copy div "Joshua Mcfadden Yesterday at 5:37 PM Evening Sarah, just letting you know I pos…"
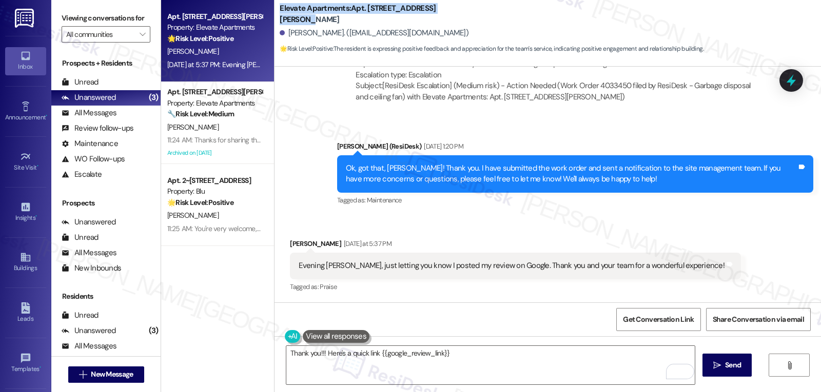
drag, startPoint x: 271, startPoint y: 12, endPoint x: 448, endPoint y: 14, distance: 177.5
click at [448, 14] on div "Elevate Apartments: Apt. 2103, 2111 N. Austin Ave Joshua Mcfadden. (sillylittle…" at bounding box center [547, 29] width 546 height 52
copy b "Elevate Apartments: Apt. 2103, 2111 N. Austin Ave"
click at [414, 369] on textarea "Thank you!!! Here's a quick link {{google_review_link}}" at bounding box center [490, 365] width 408 height 38
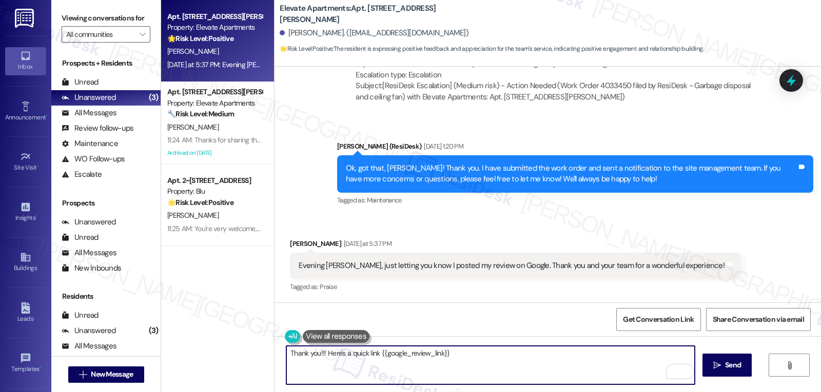
paste textarea "Hi Joshua, thank you so much for taking the time to leave a review"
type textarea "Hi Joshua, thank you so much for taking the time to leave a review! Just to con…"
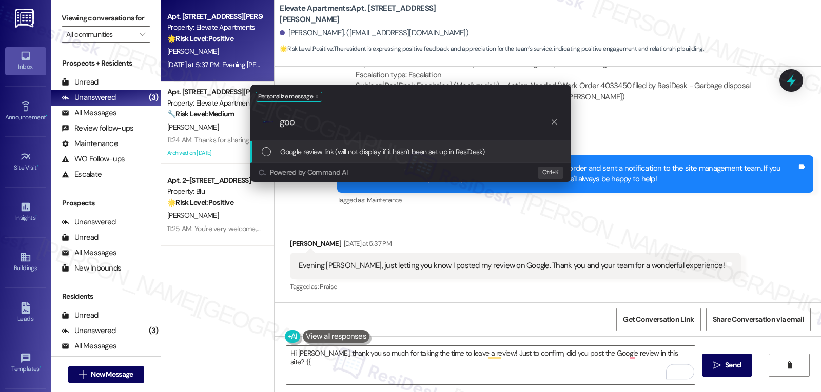
type input "goo"
click at [392, 162] on div "Goo gle review link (will not display if it hasn't been set up in ResiDesk)" at bounding box center [410, 152] width 321 height 22
type textarea "Hi Joshua, thank you so much for taking the time to leave a review! Just to con…"
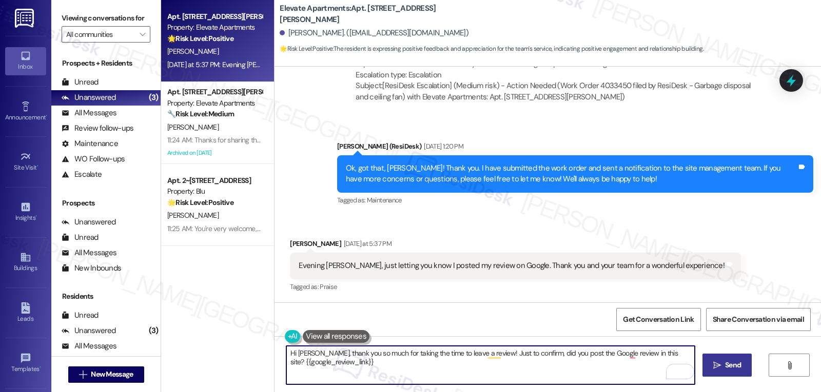
click at [716, 369] on icon "" at bounding box center [717, 366] width 8 height 8
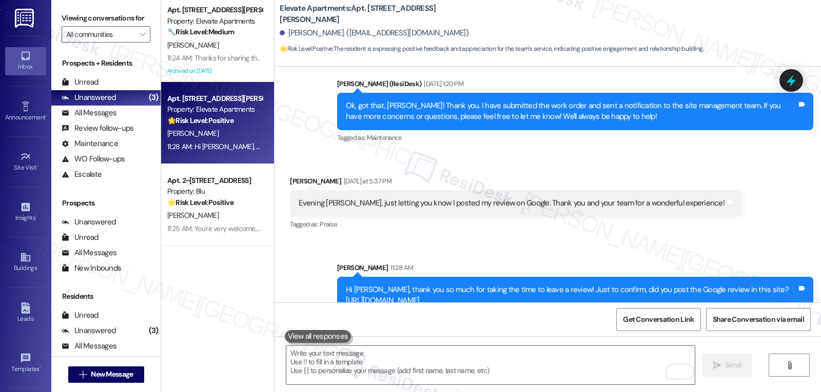
scroll to position [1353, 0]
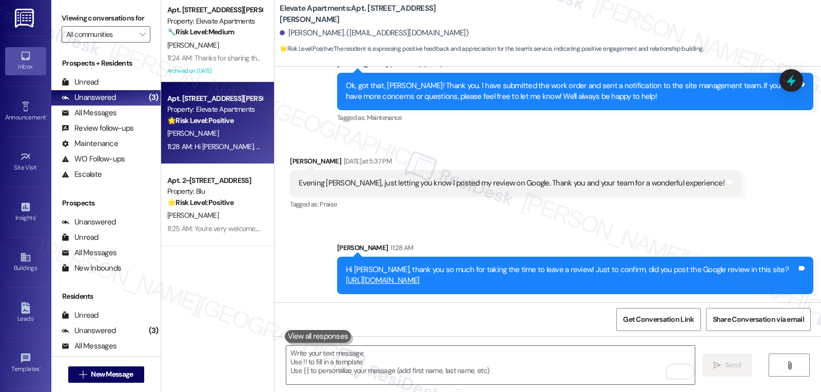
click at [404, 283] on link "https://www.theresidesk.com/links/review-iCwSR_PDy" at bounding box center [383, 280] width 74 height 10
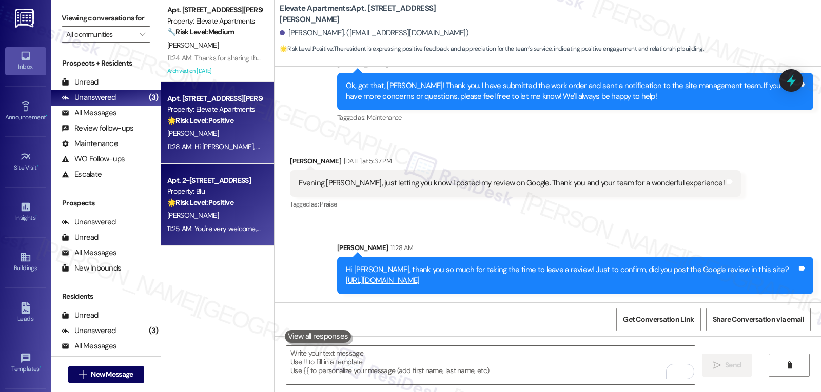
click at [208, 188] on div "Property: Blu" at bounding box center [214, 191] width 95 height 11
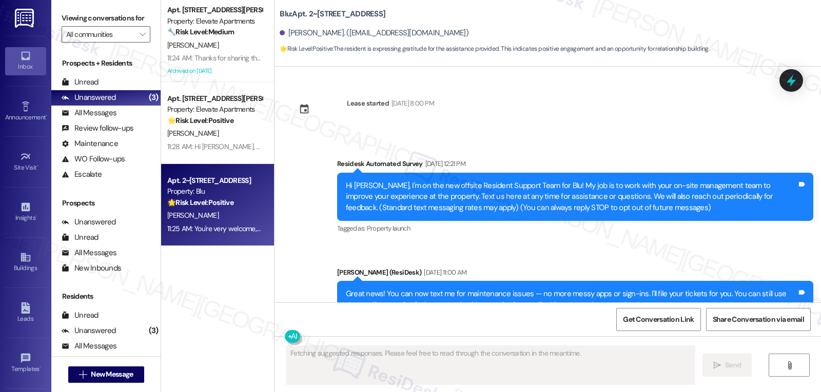
type textarea "Fetching suggested responses. Please feel free to read through the conversation…"
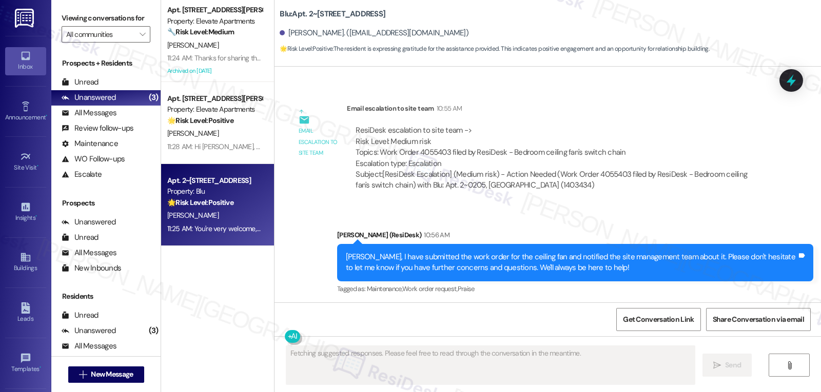
scroll to position [97, 0]
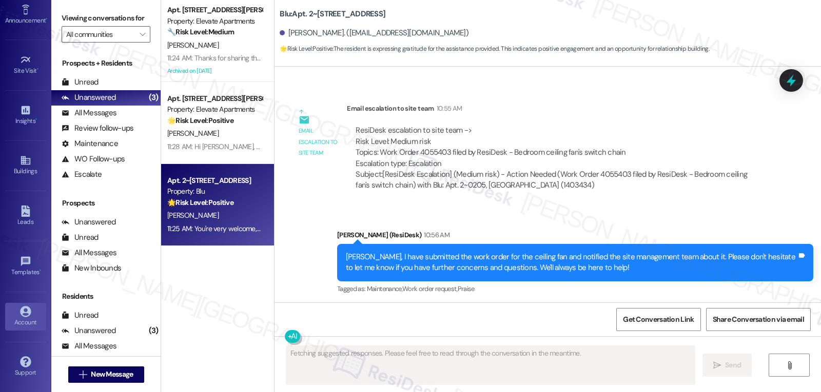
click at [20, 309] on icon at bounding box center [25, 311] width 11 height 11
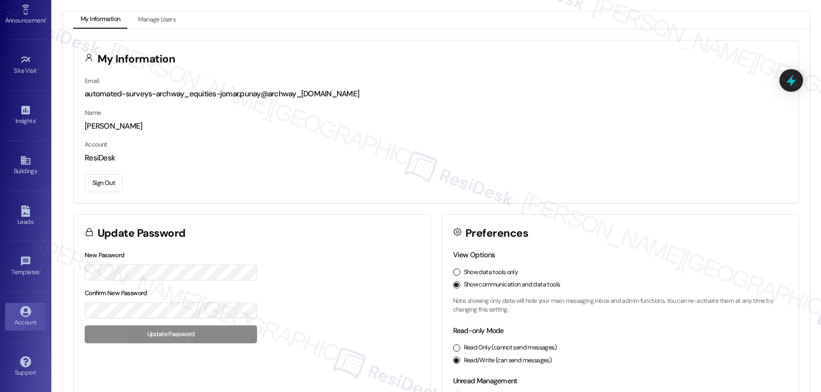
click at [97, 184] on button "Sign Out" at bounding box center [104, 183] width 38 height 18
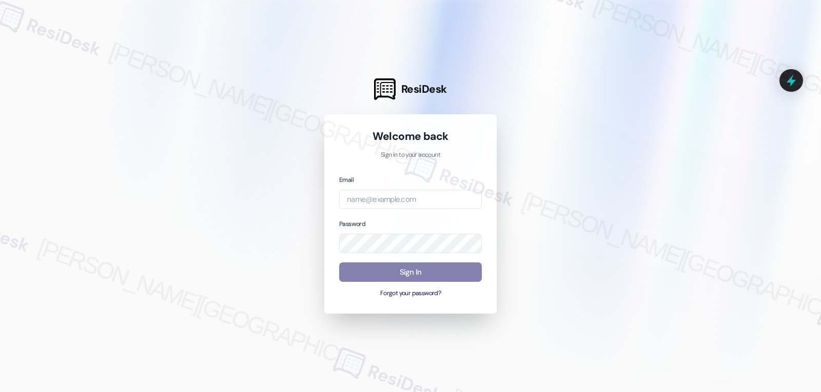
click at [380, 214] on div "Email Password Sign In Forgot your password?" at bounding box center [410, 236] width 143 height 125
click at [386, 202] on input "email" at bounding box center [410, 200] width 143 height 20
paste input "automated-surveys-gsa-jomar.punay@gsa.com"
type input "automated-surveys-gsa-jomar.punay@gsa.com"
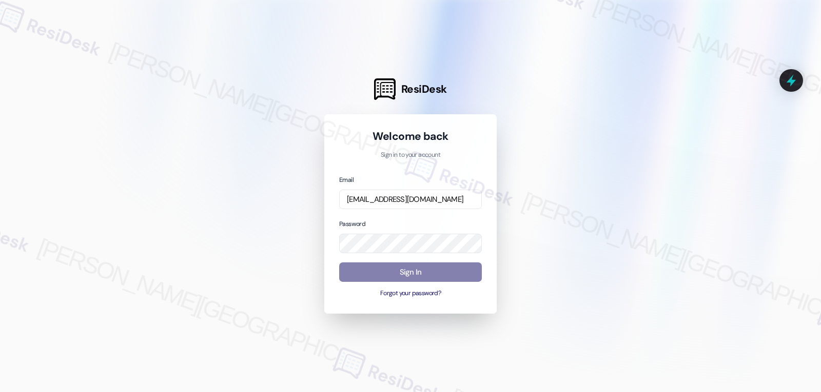
scroll to position [0, 0]
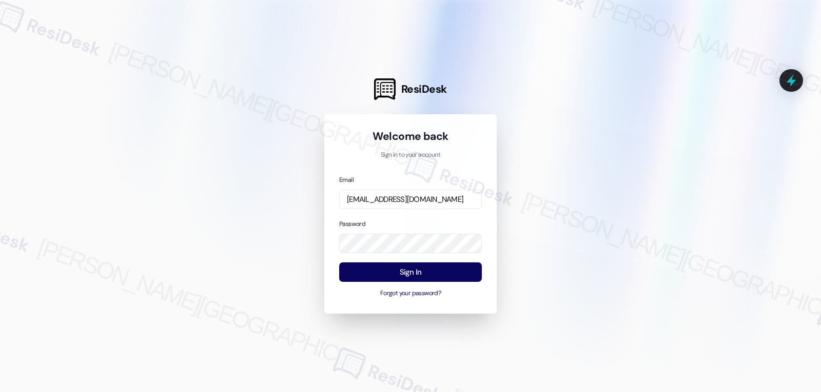
click at [420, 220] on div "Password" at bounding box center [410, 236] width 143 height 35
click at [407, 273] on button "Sign In" at bounding box center [410, 273] width 143 height 20
